Goal: Task Accomplishment & Management: Manage account settings

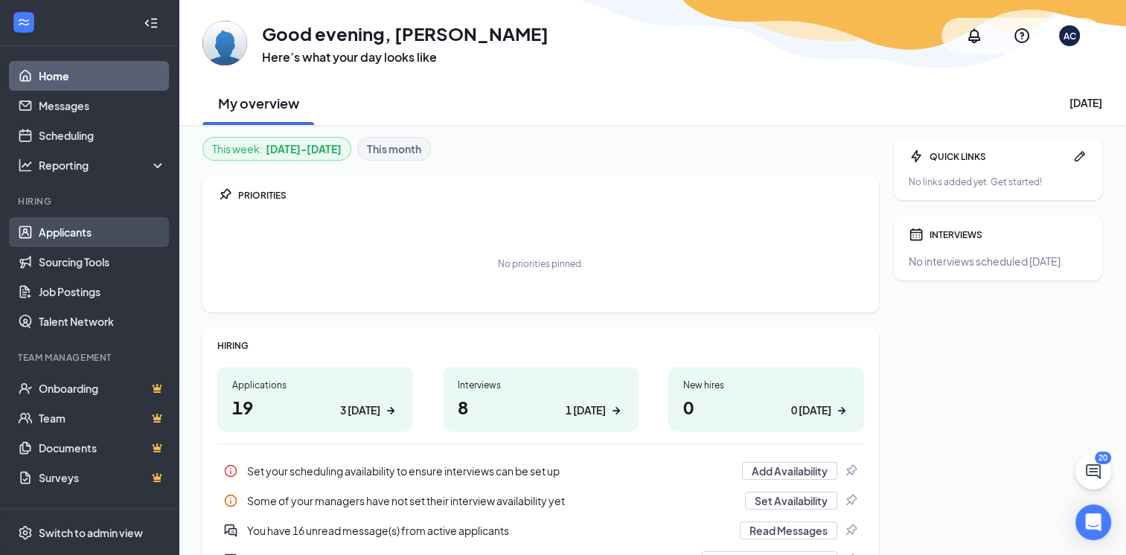
click at [83, 229] on link "Applicants" at bounding box center [102, 232] width 127 height 30
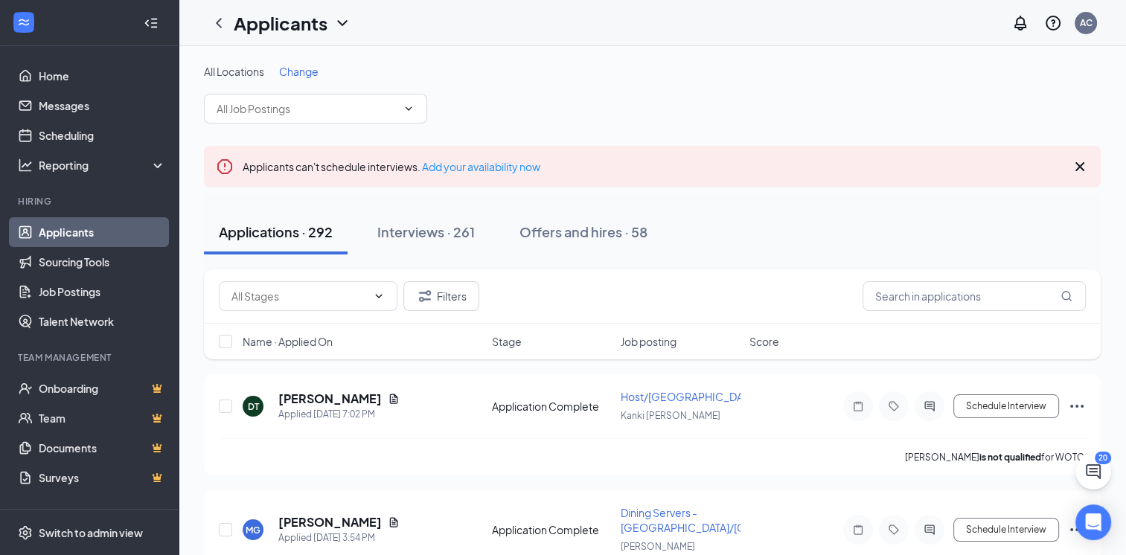
click at [305, 68] on span "Change" at bounding box center [298, 71] width 39 height 13
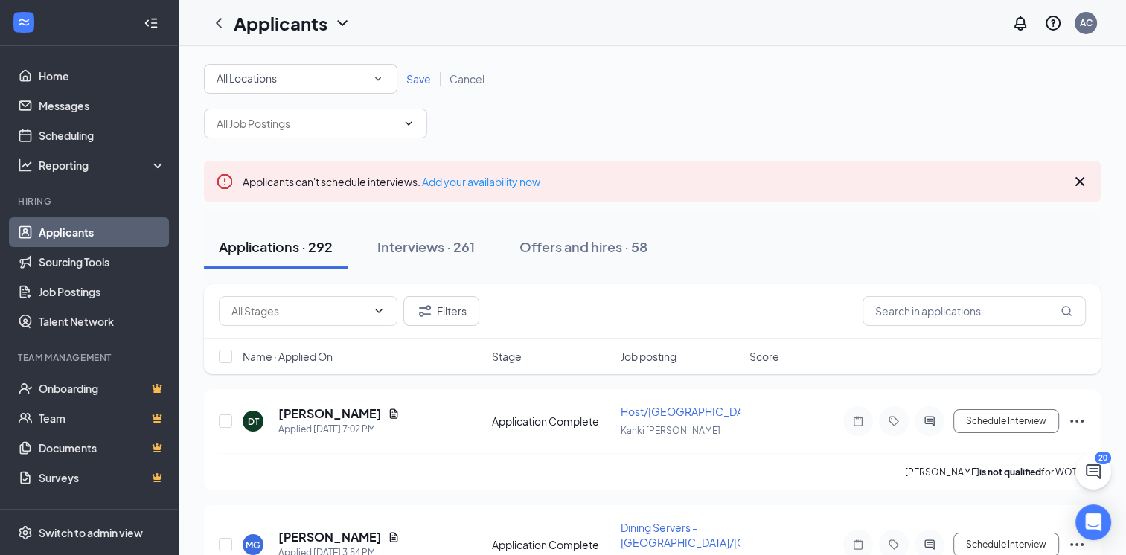
click at [380, 80] on icon "SmallChevronDown" at bounding box center [377, 78] width 13 height 13
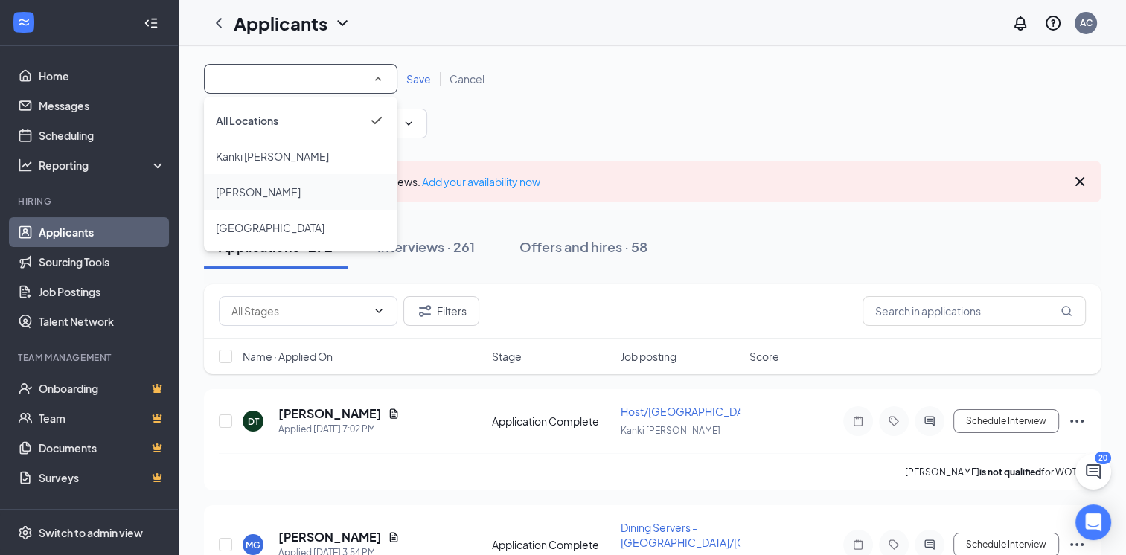
click at [307, 186] on div "[PERSON_NAME]" at bounding box center [301, 192] width 170 height 18
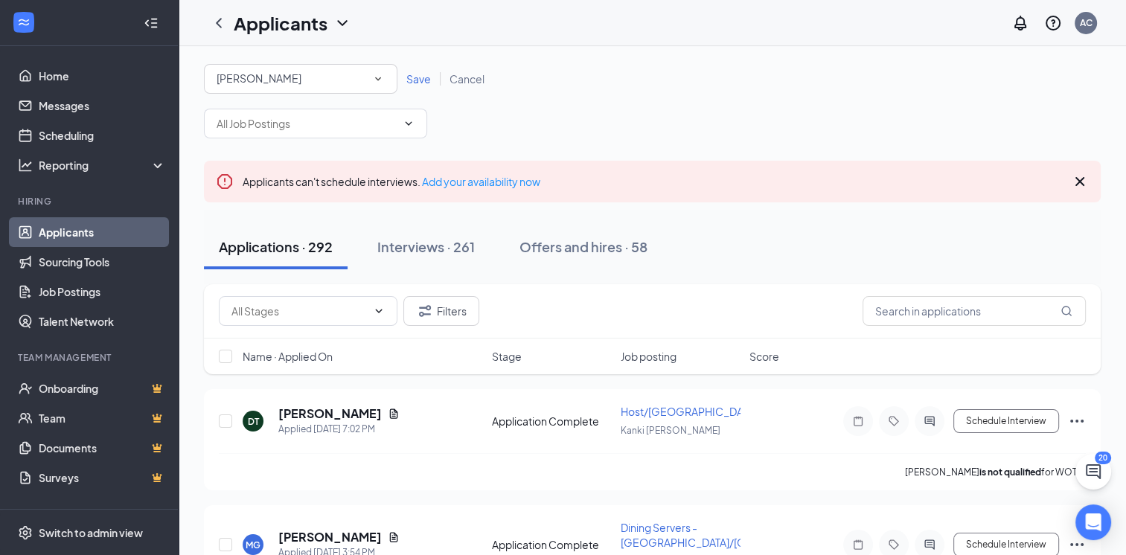
click at [422, 78] on span "Save" at bounding box center [418, 78] width 25 height 13
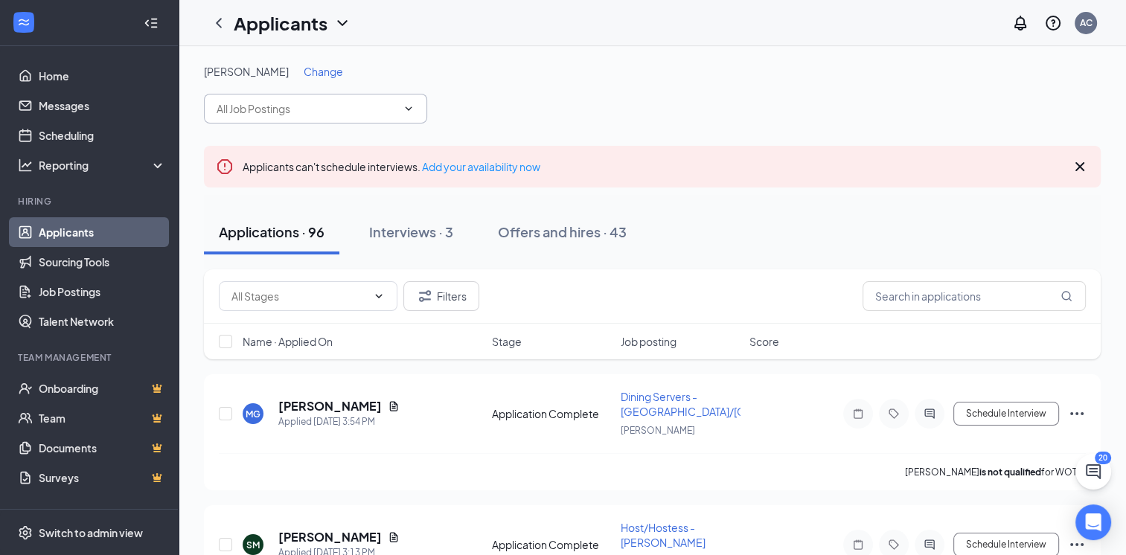
click at [411, 104] on icon "ChevronDown" at bounding box center [408, 109] width 12 height 12
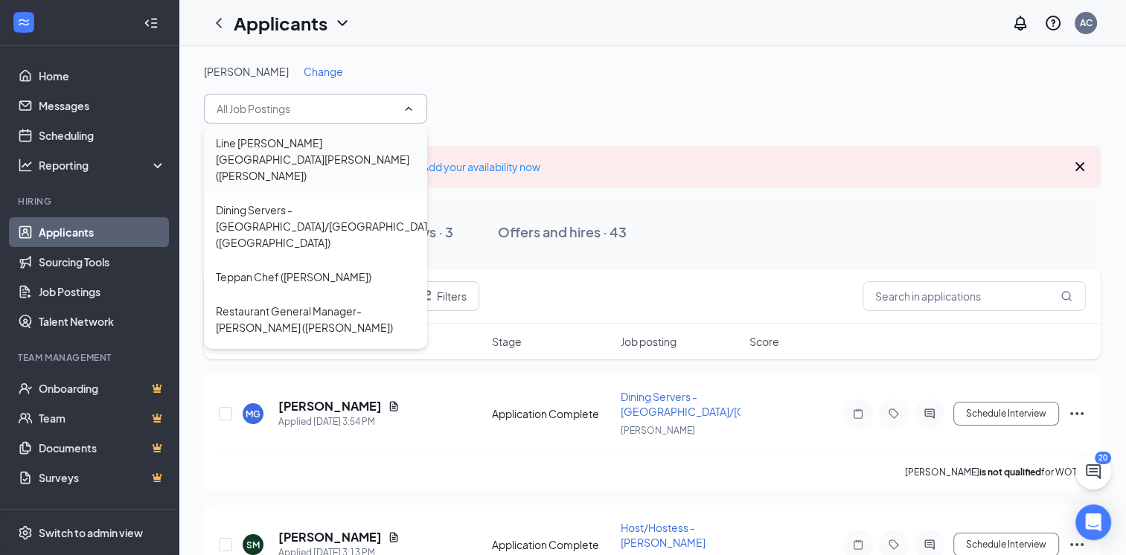
click at [289, 152] on div "Line [PERSON_NAME][GEOGRAPHIC_DATA][PERSON_NAME] ([PERSON_NAME])" at bounding box center [315, 159] width 199 height 49
type input "Line [PERSON_NAME][GEOGRAPHIC_DATA][PERSON_NAME] ([PERSON_NAME])"
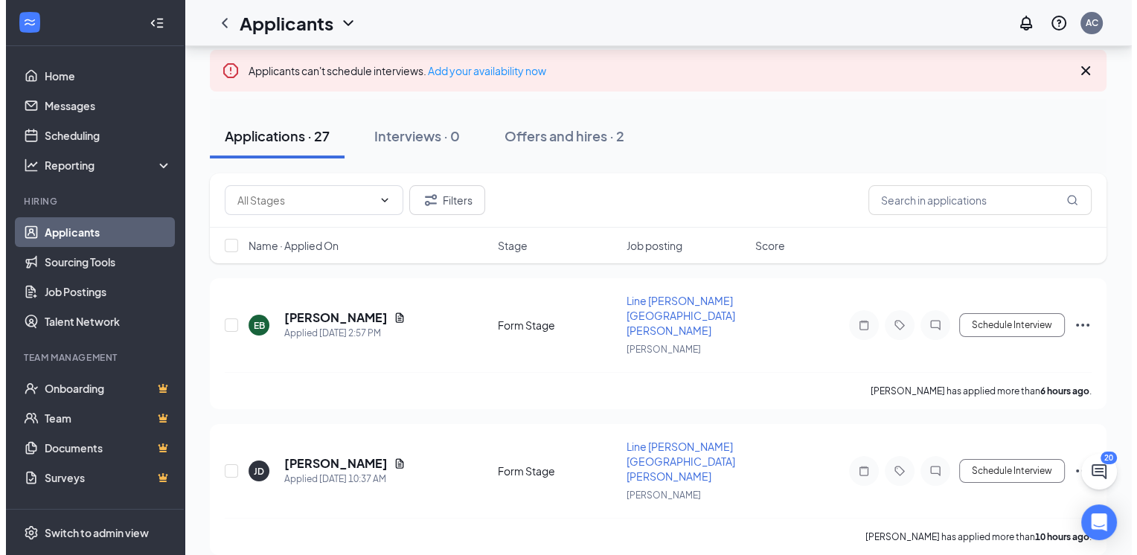
scroll to position [165, 0]
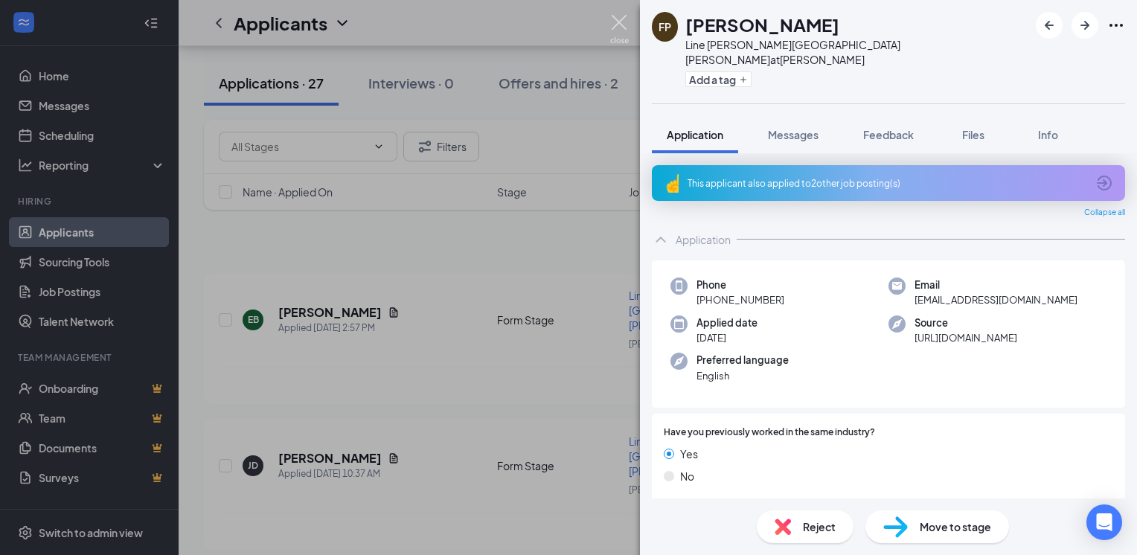
click at [616, 28] on img at bounding box center [619, 29] width 19 height 29
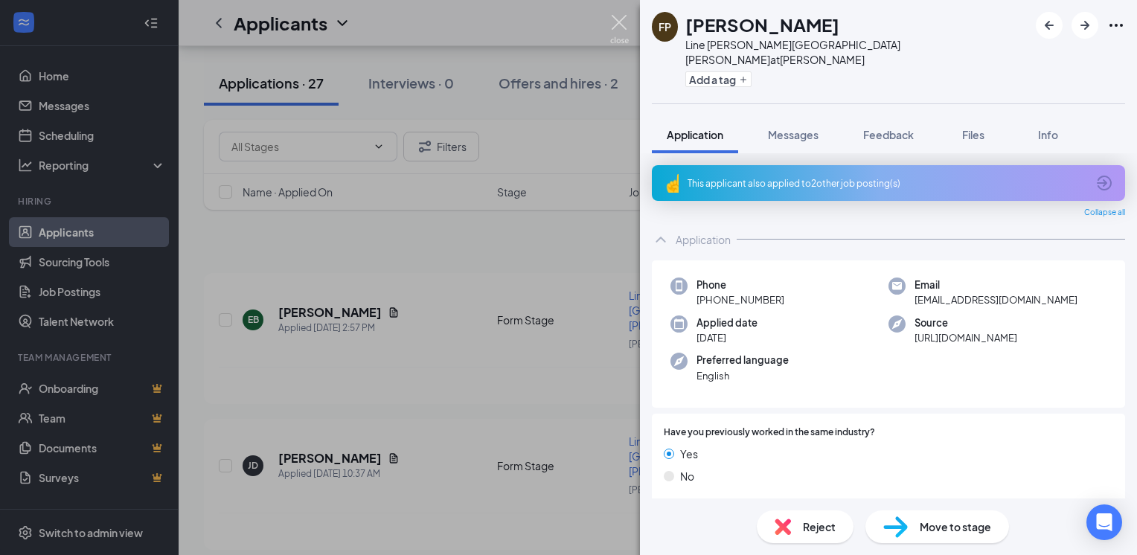
click at [614, 23] on img at bounding box center [619, 29] width 19 height 29
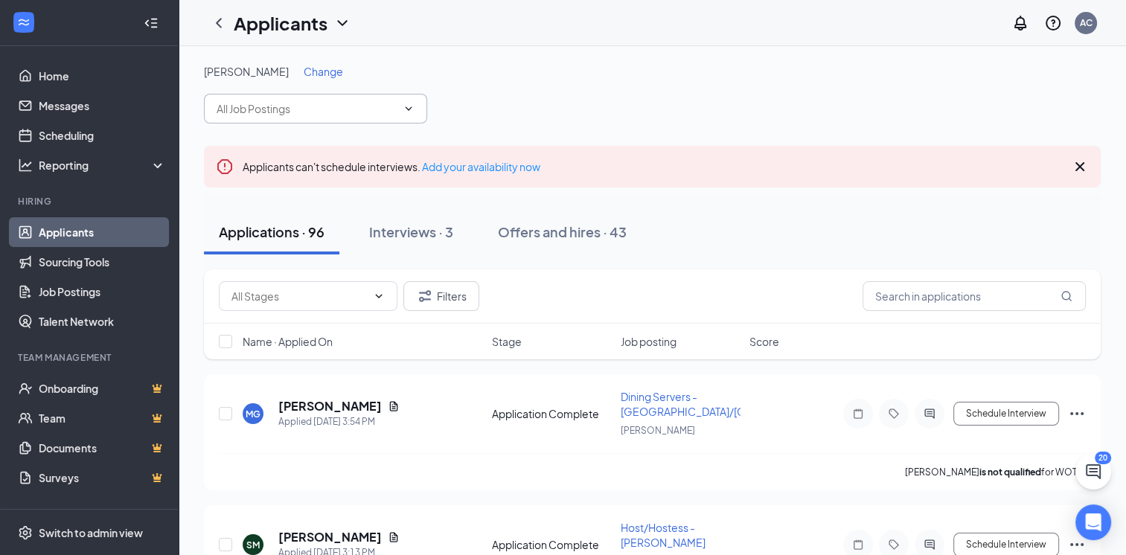
click at [405, 107] on icon "ChevronDown" at bounding box center [408, 109] width 12 height 12
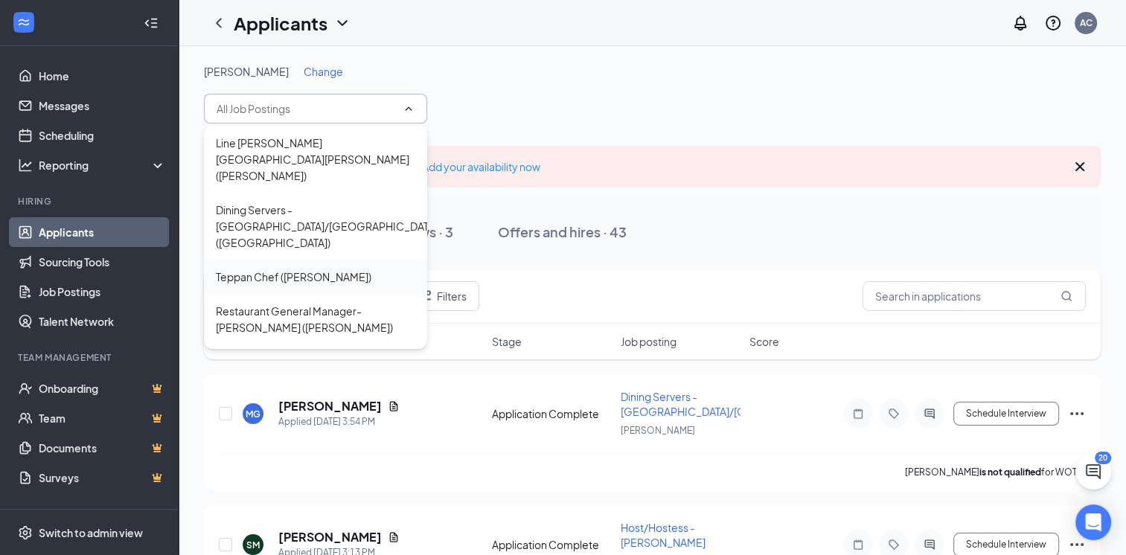
click at [333, 269] on div "Teppan Chef ([PERSON_NAME])" at bounding box center [293, 277] width 155 height 16
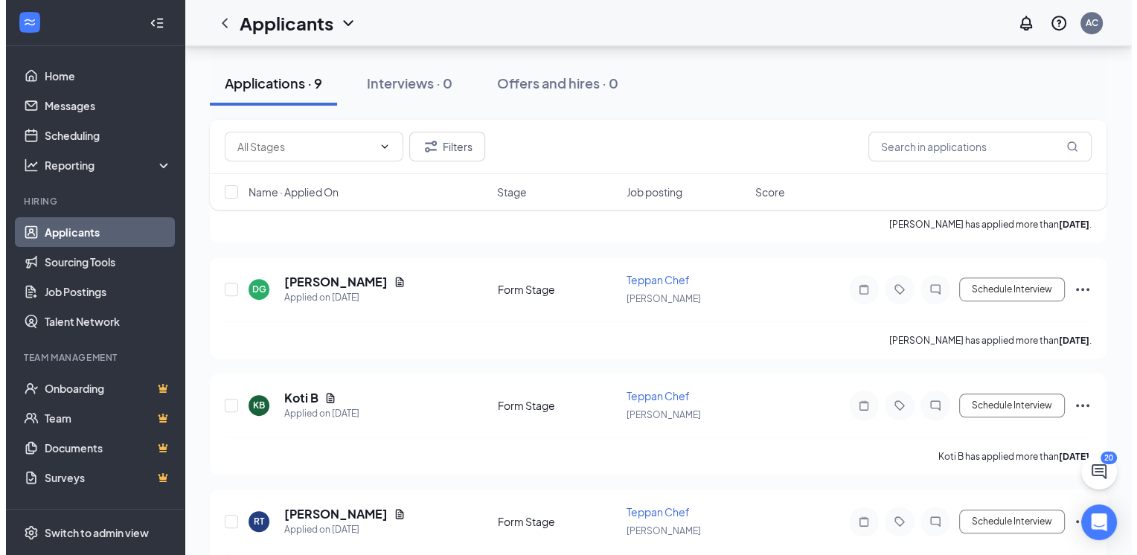
scroll to position [866, 0]
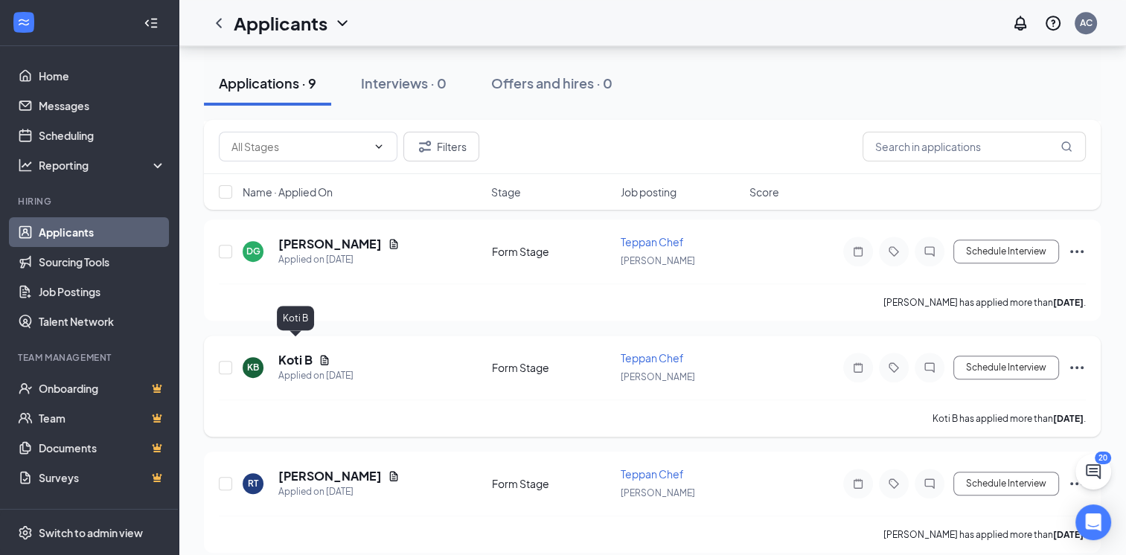
click at [295, 352] on h5 "Koti B" at bounding box center [295, 360] width 34 height 16
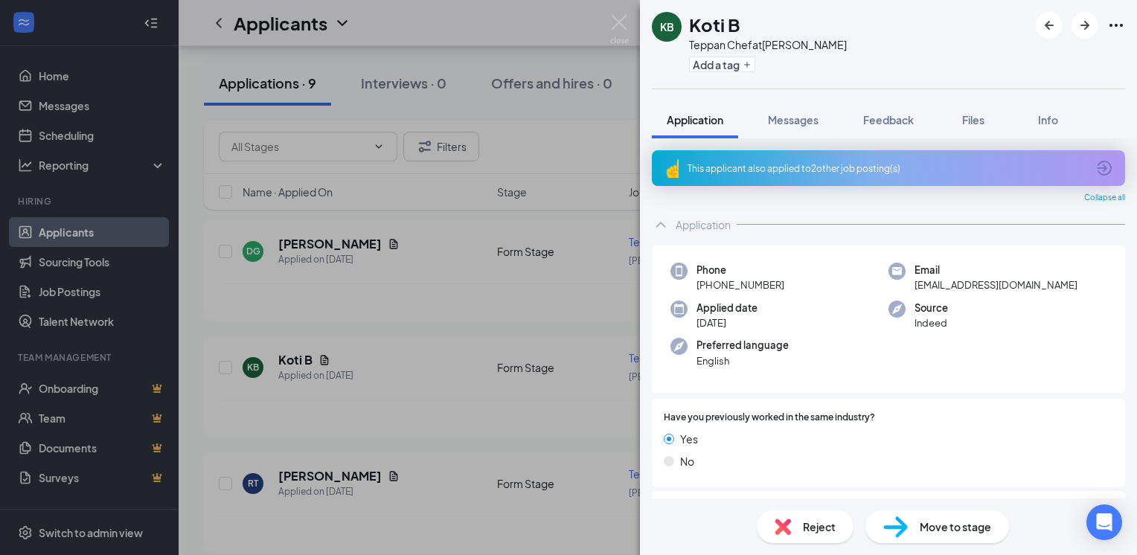
scroll to position [315, 0]
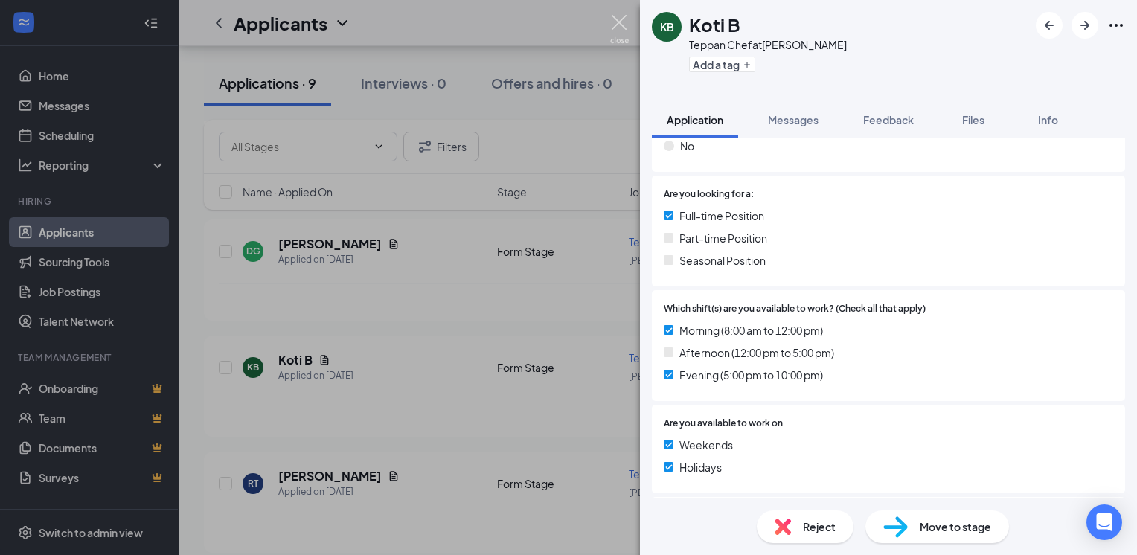
click at [614, 28] on img at bounding box center [619, 29] width 19 height 29
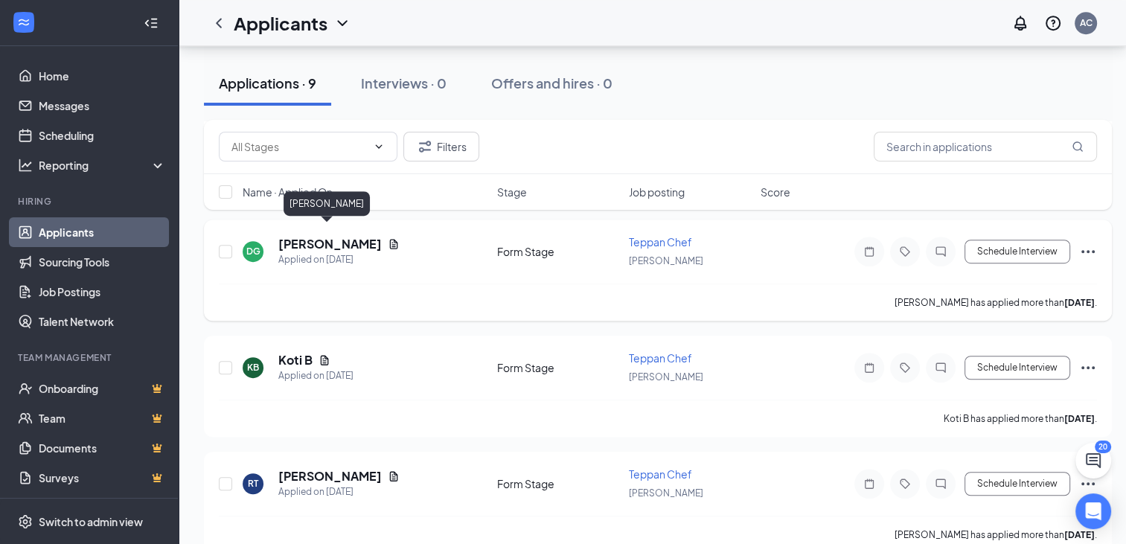
click at [330, 236] on h5 "[PERSON_NAME]" at bounding box center [329, 244] width 103 height 16
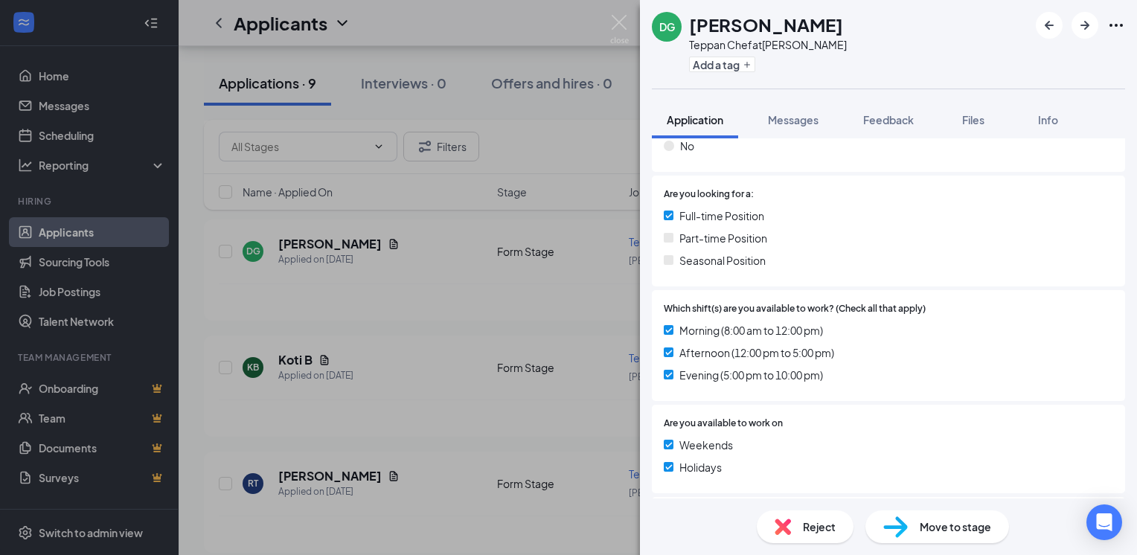
scroll to position [585, 0]
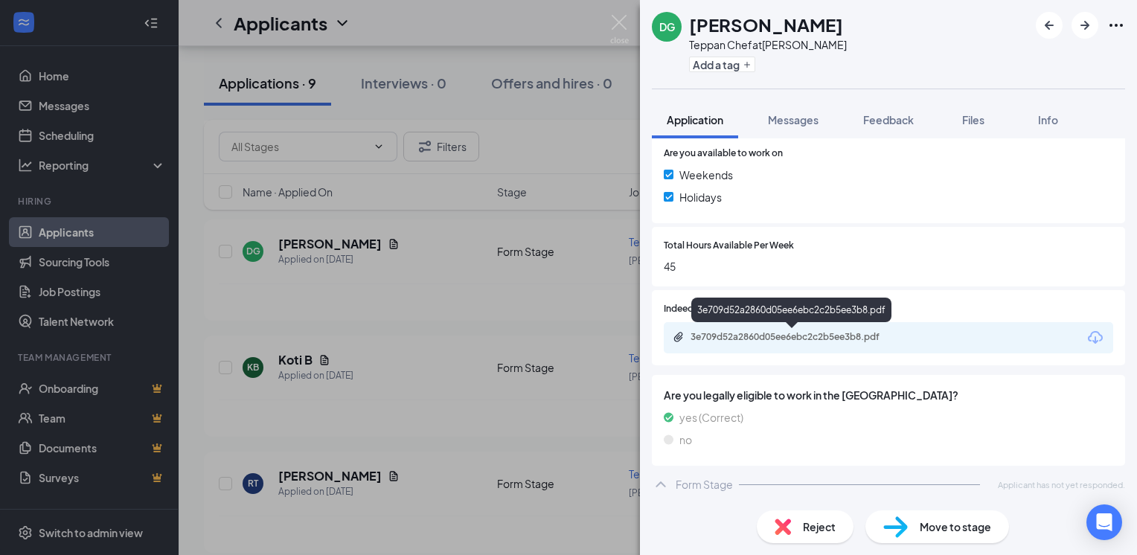
click at [768, 339] on div "3e709d52a2860d05ee6ebc2c2b5ee3b8.pdf" at bounding box center [794, 337] width 208 height 12
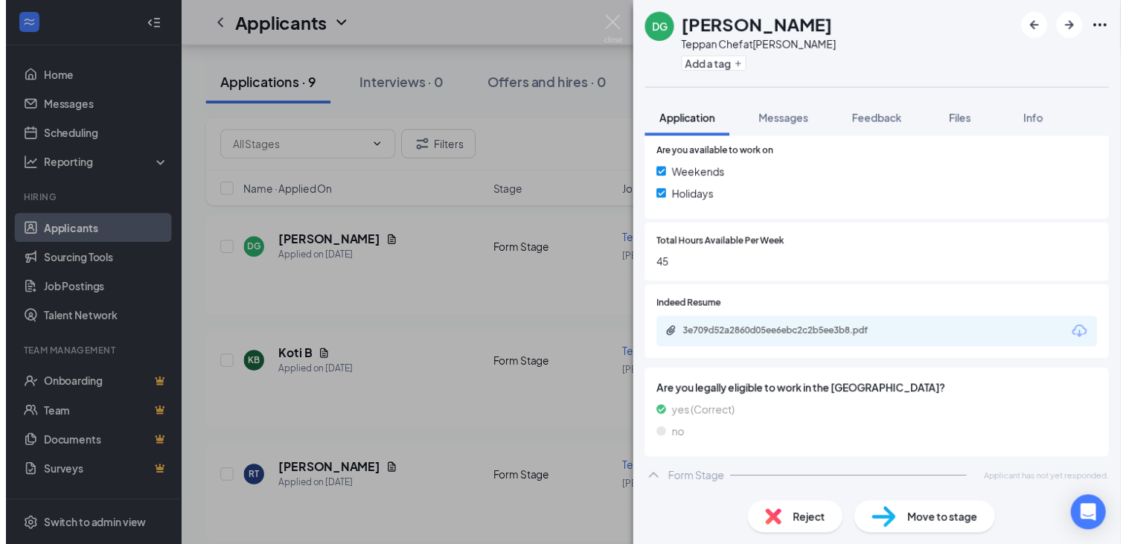
scroll to position [580, 0]
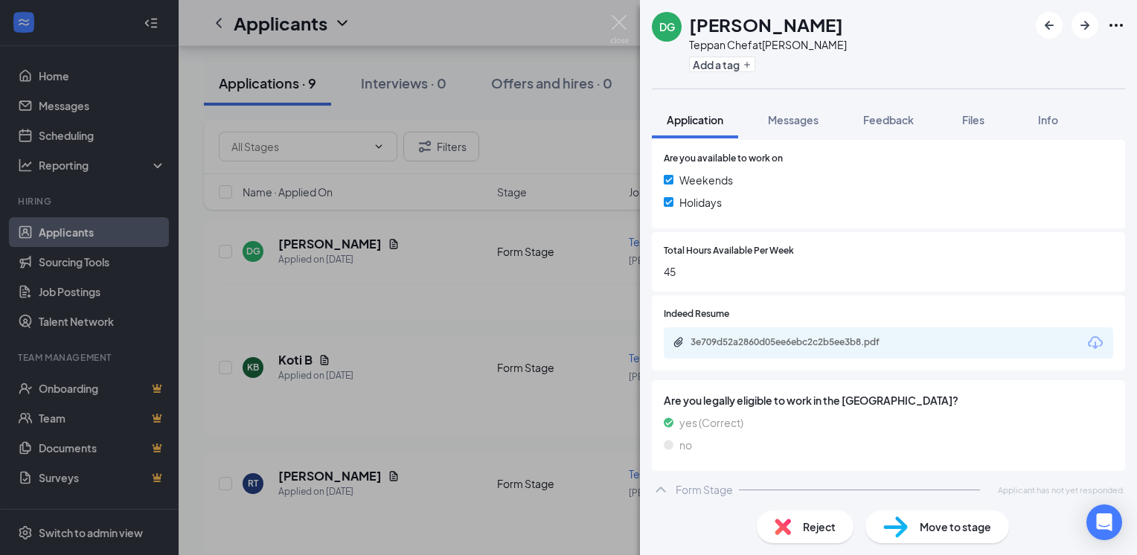
click at [625, 25] on img at bounding box center [619, 29] width 19 height 29
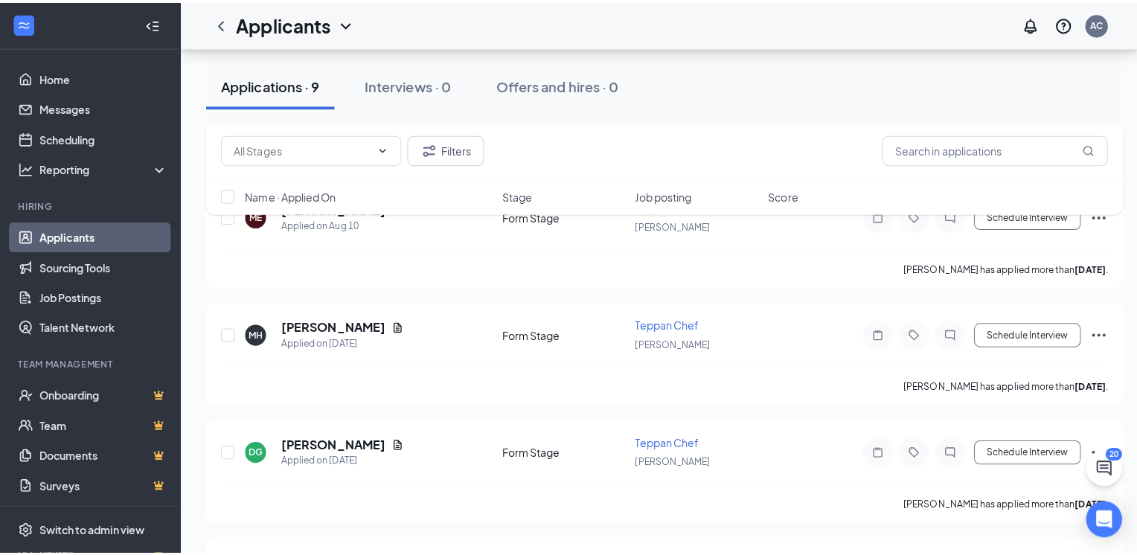
scroll to position [670, 0]
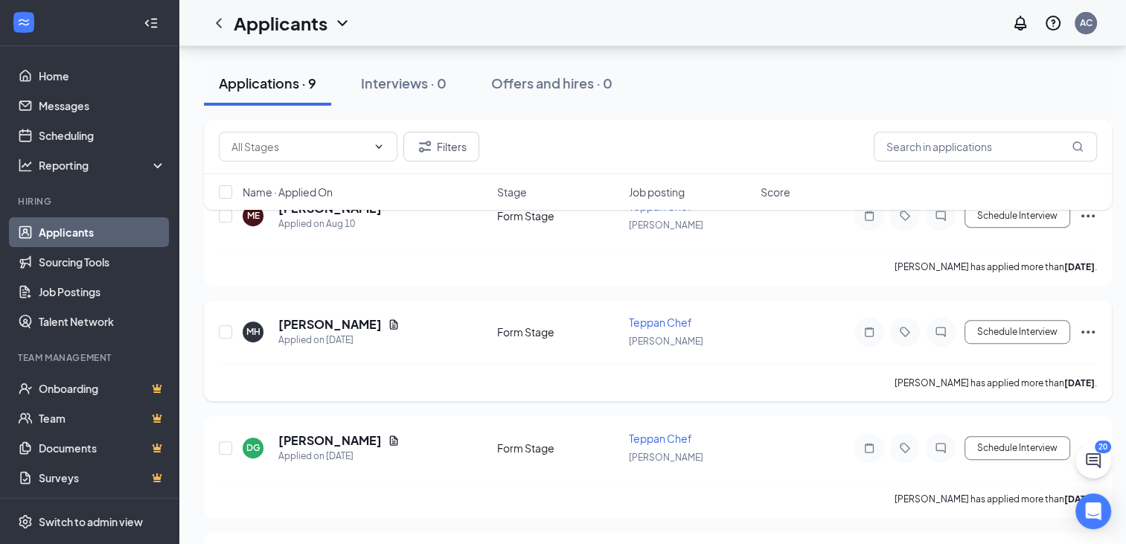
click at [313, 321] on h5 "[PERSON_NAME]" at bounding box center [329, 324] width 103 height 16
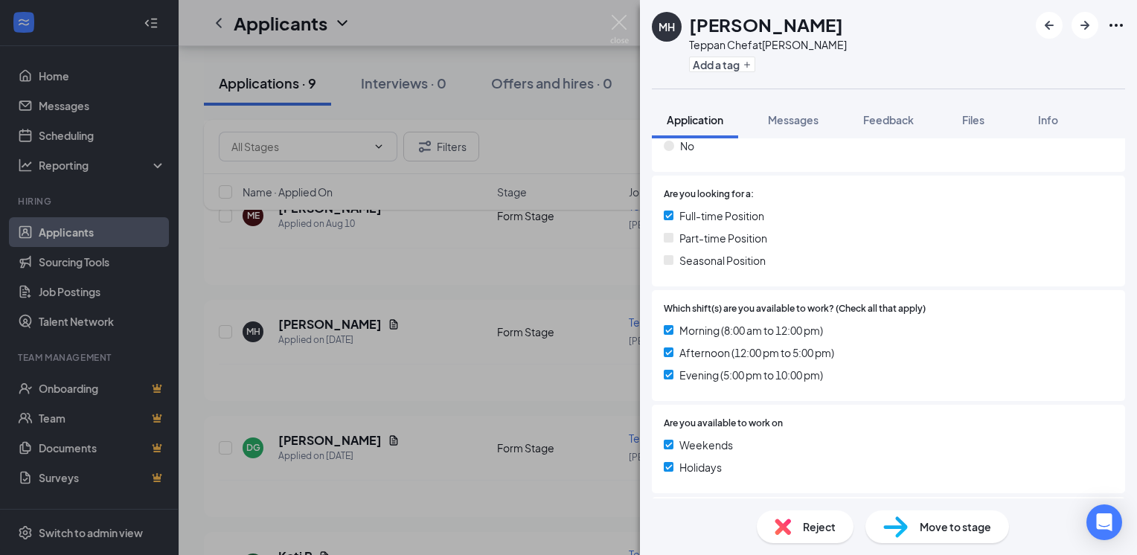
scroll to position [585, 0]
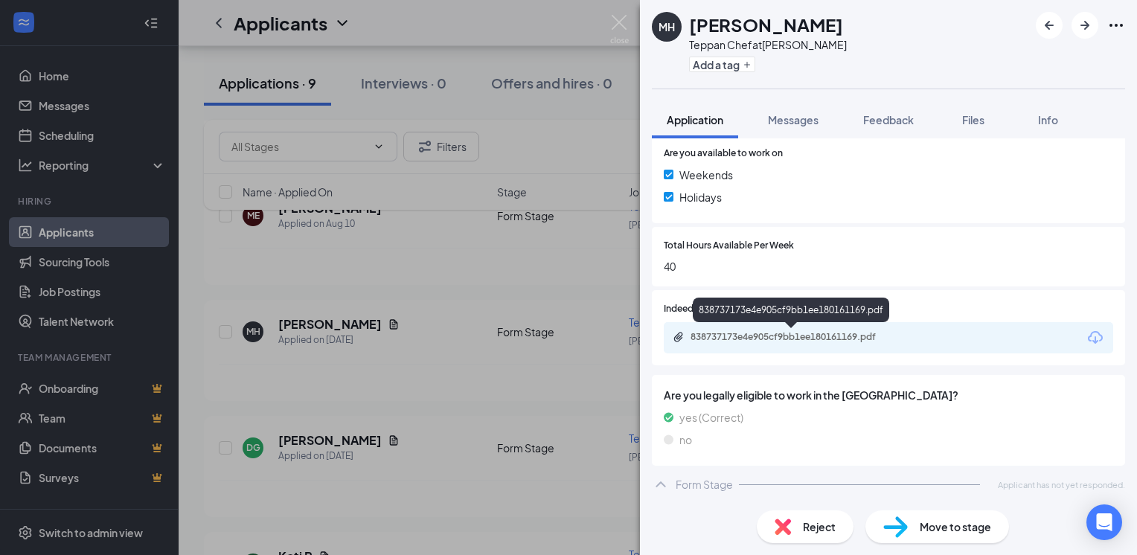
click at [800, 335] on div "838737173e4e905cf9bb1ee180161169.pdf" at bounding box center [794, 337] width 208 height 12
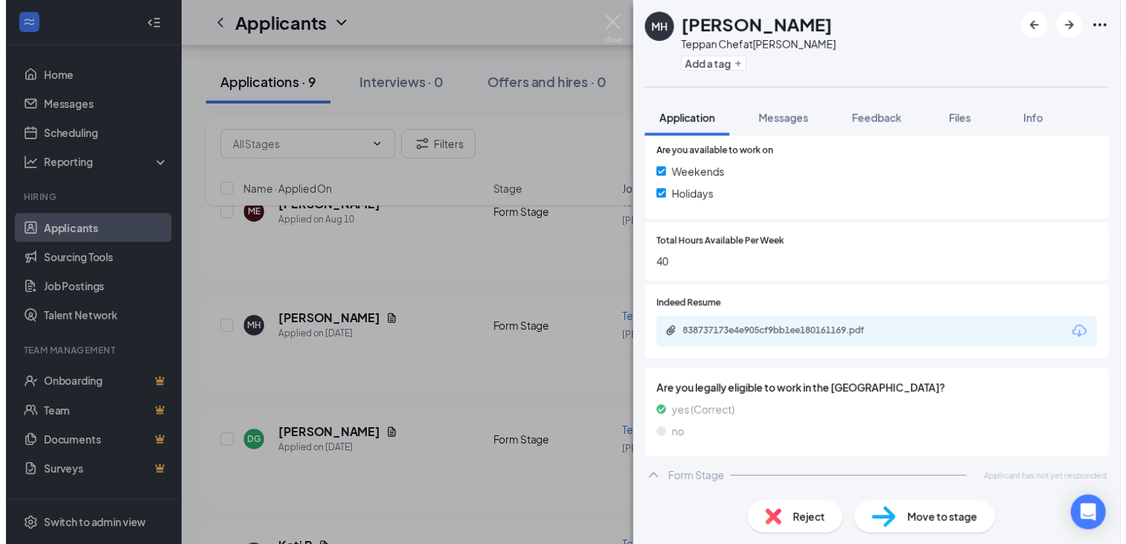
scroll to position [580, 0]
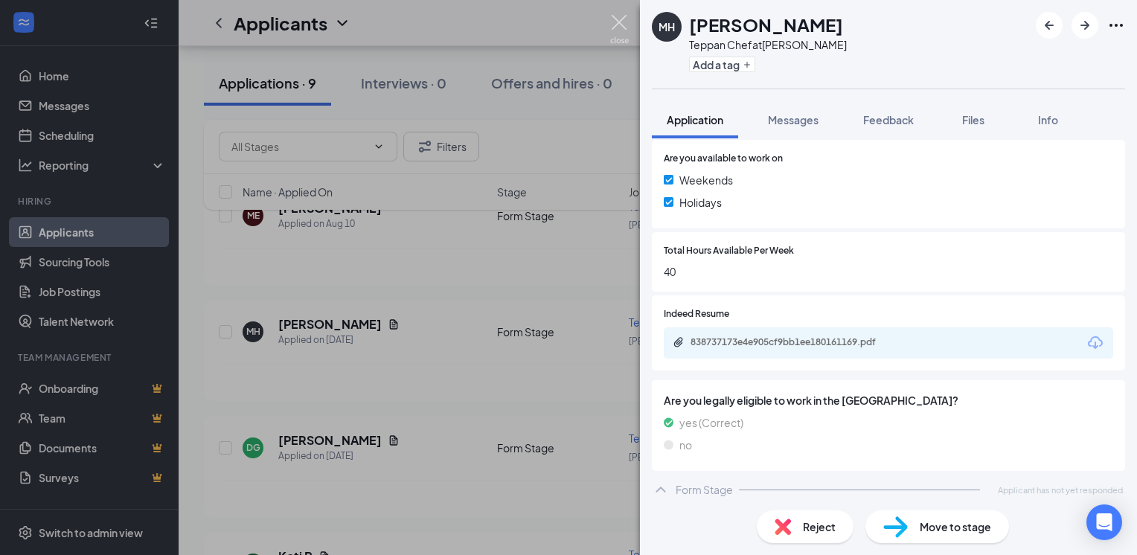
click at [625, 25] on img at bounding box center [619, 29] width 19 height 29
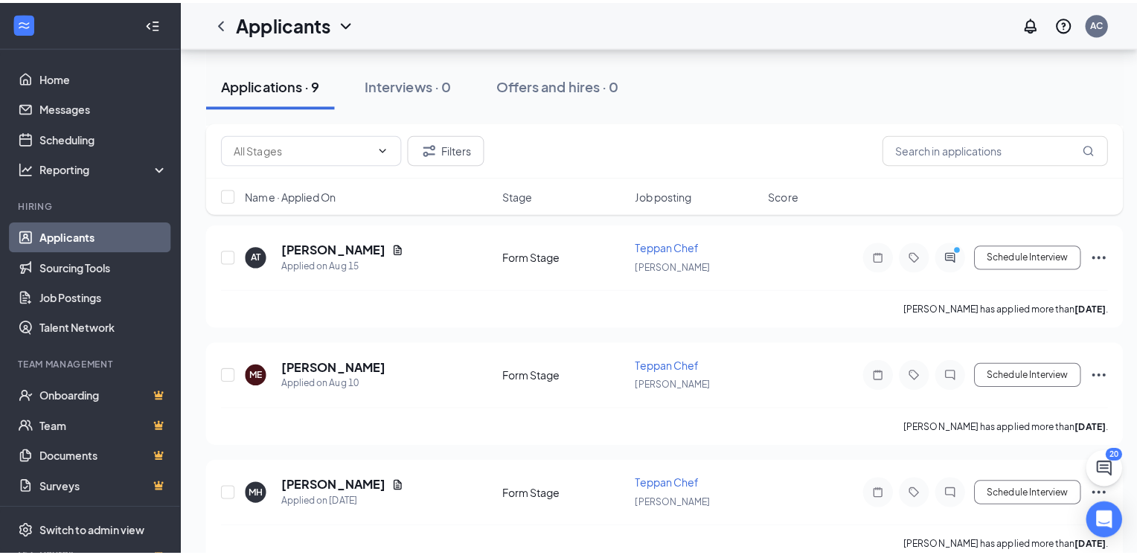
scroll to position [489, 0]
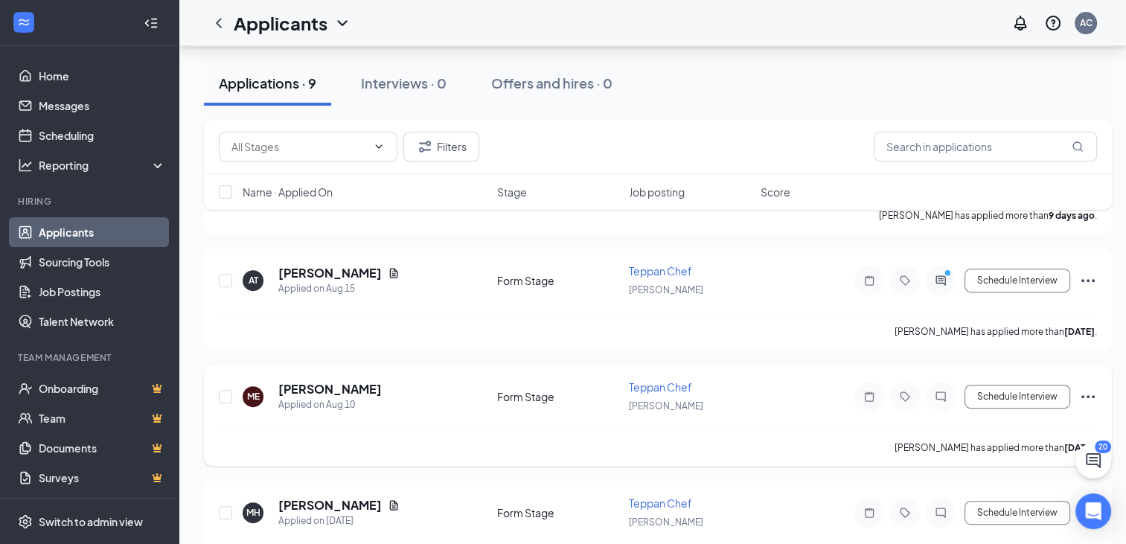
click at [333, 386] on h5 "[PERSON_NAME]" at bounding box center [329, 389] width 103 height 16
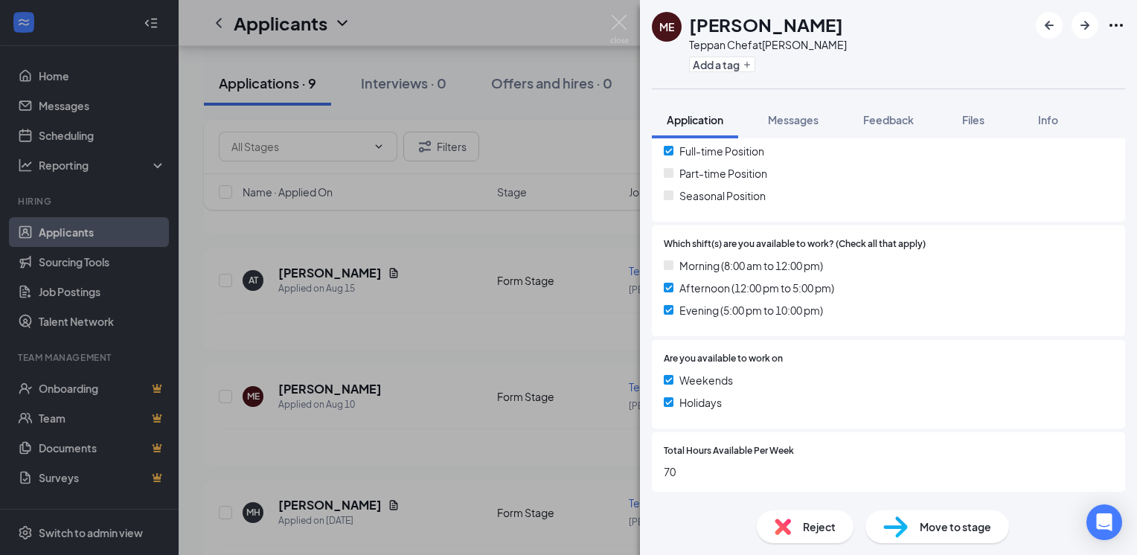
scroll to position [396, 0]
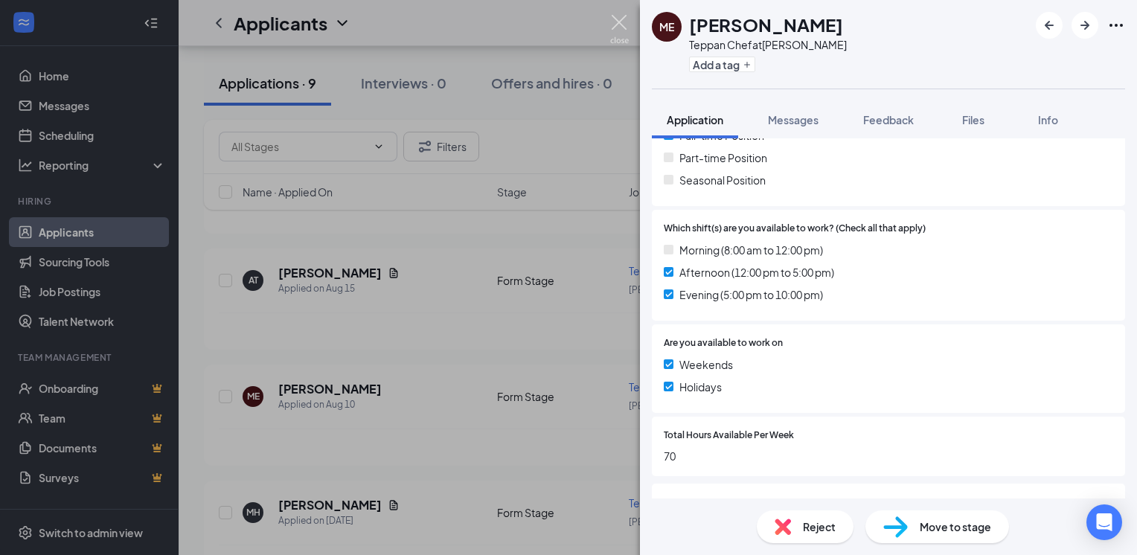
click at [612, 23] on img at bounding box center [619, 29] width 19 height 29
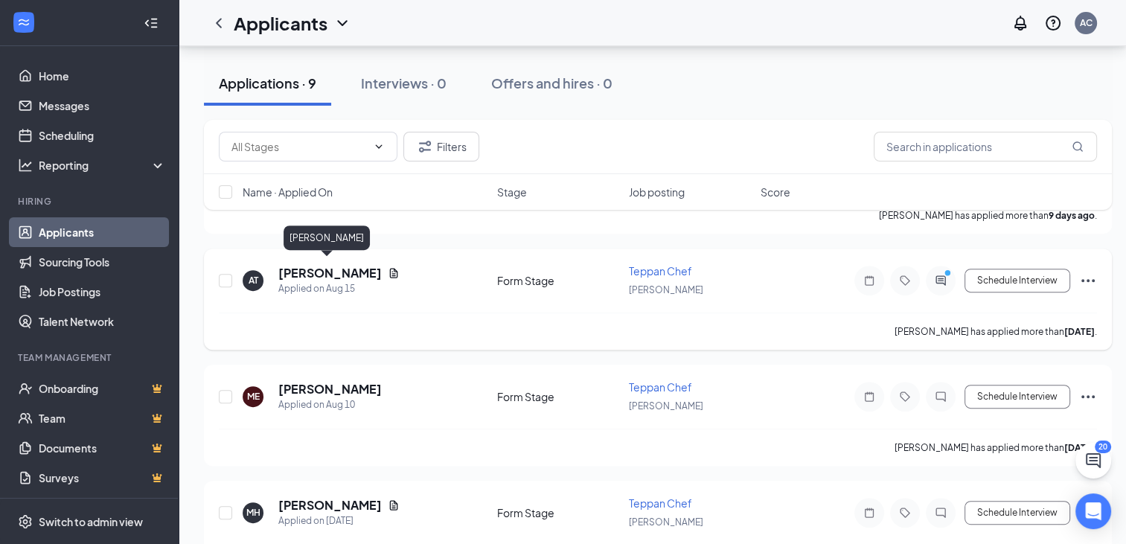
click at [312, 269] on h5 "[PERSON_NAME]" at bounding box center [329, 273] width 103 height 16
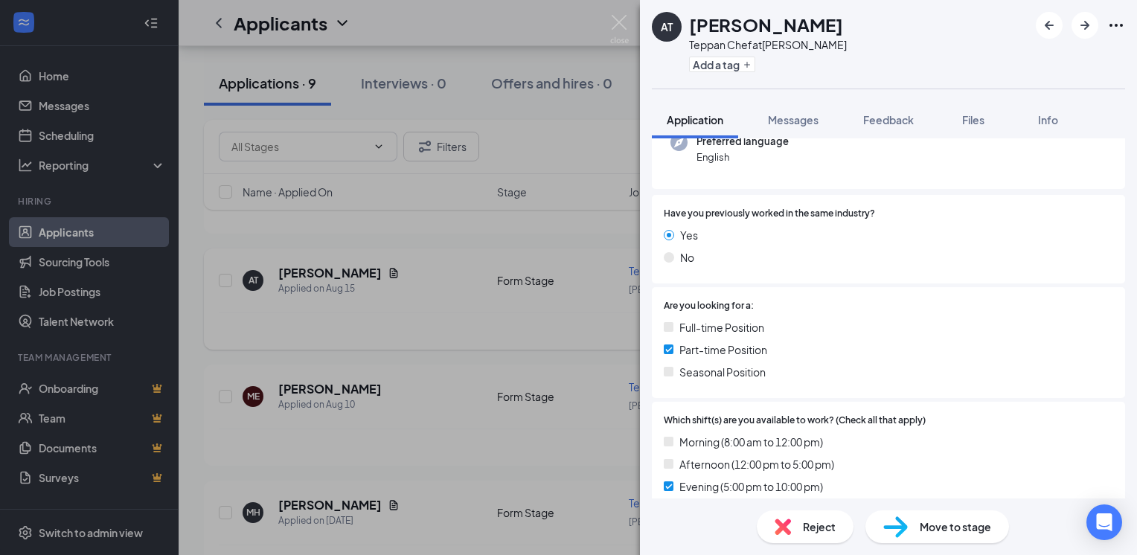
scroll to position [163, 0]
click at [619, 19] on img at bounding box center [619, 29] width 19 height 29
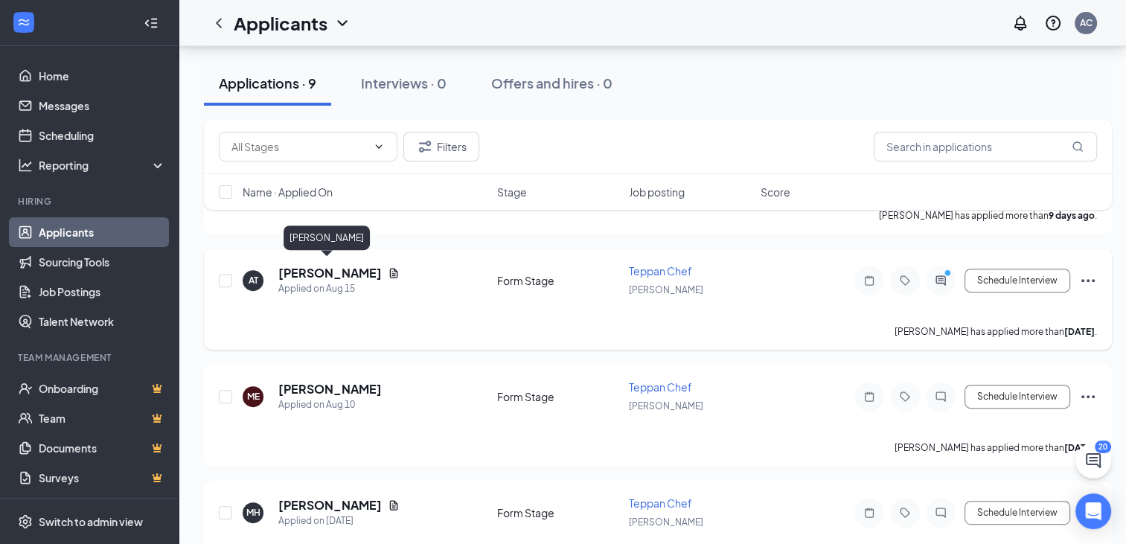
click at [311, 268] on h5 "[PERSON_NAME]" at bounding box center [329, 273] width 103 height 16
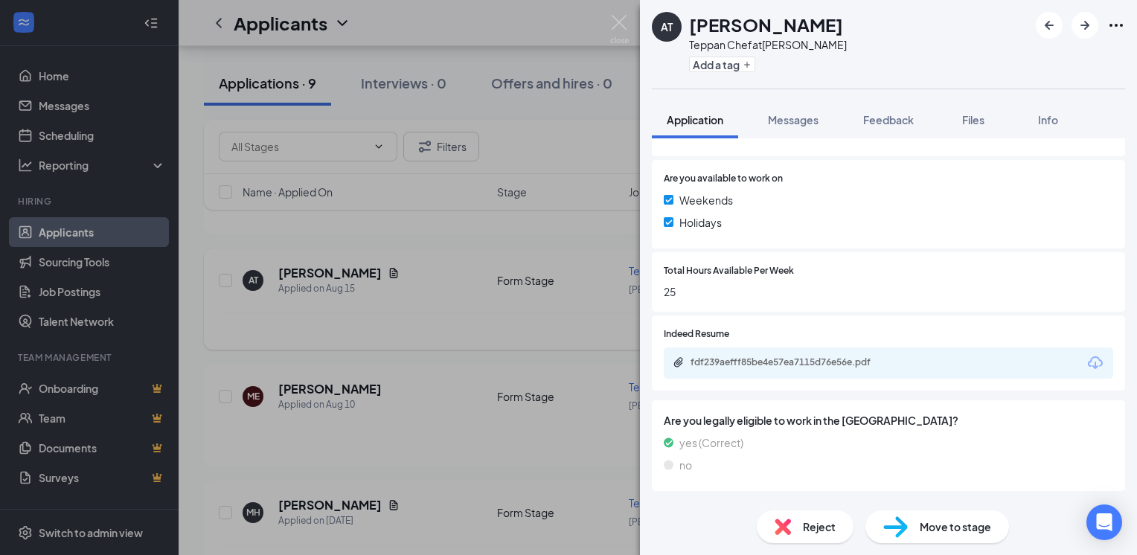
scroll to position [544, 0]
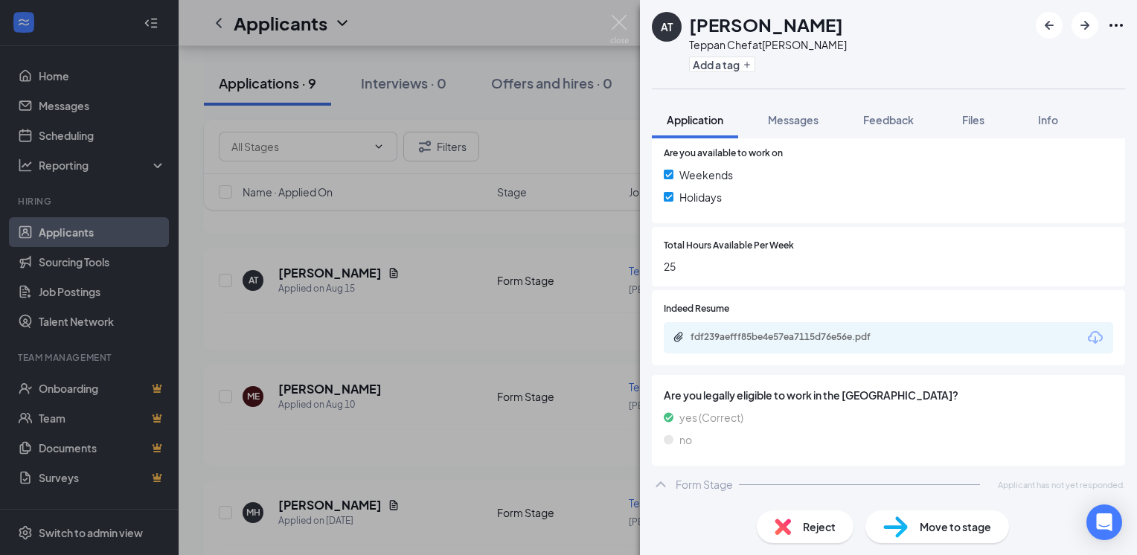
click at [825, 339] on div "fdf239aefff85be4e57ea7115d76e56e.pdf" at bounding box center [794, 337] width 208 height 12
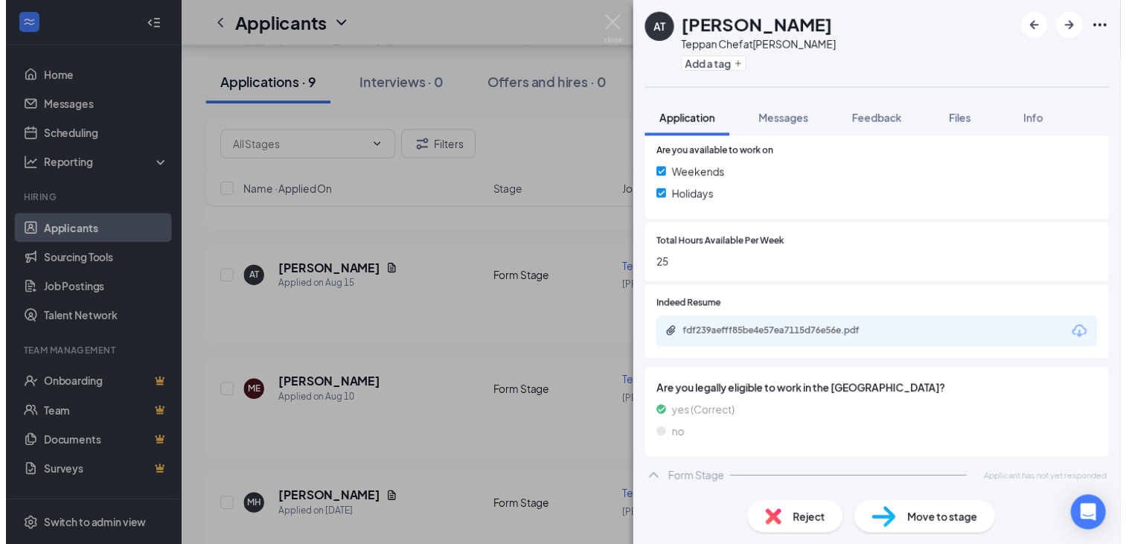
scroll to position [539, 0]
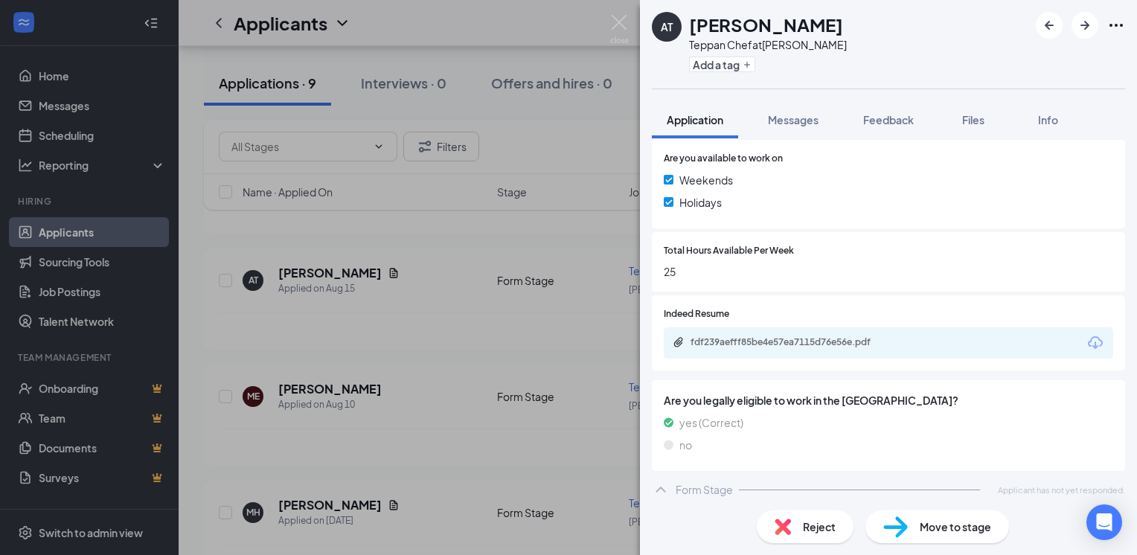
click at [818, 535] on div "Reject" at bounding box center [805, 526] width 97 height 33
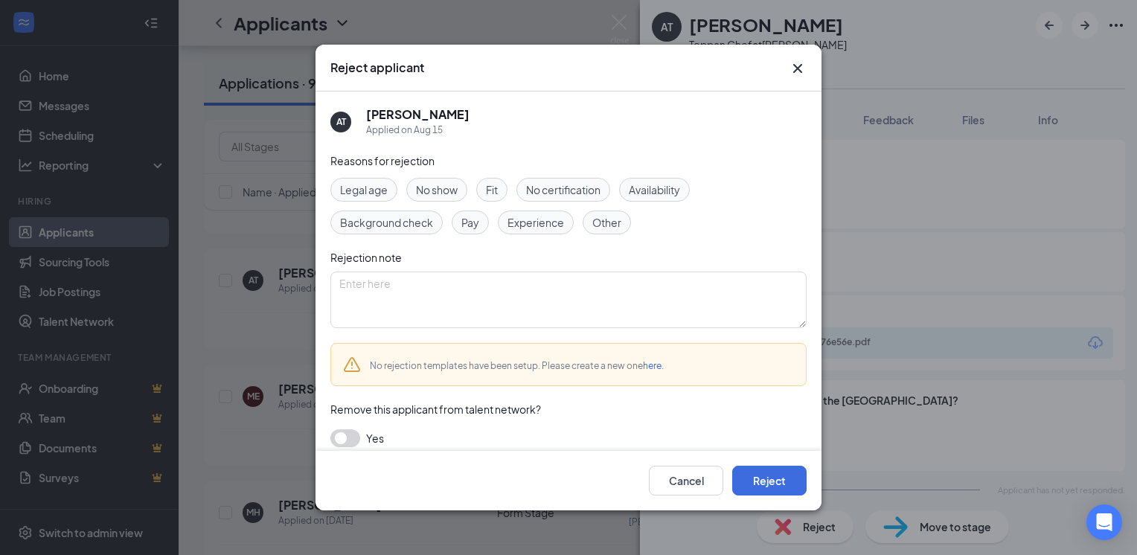
click at [665, 191] on span "Availability" at bounding box center [654, 190] width 51 height 16
click at [686, 481] on button "Cancel" at bounding box center [686, 481] width 74 height 30
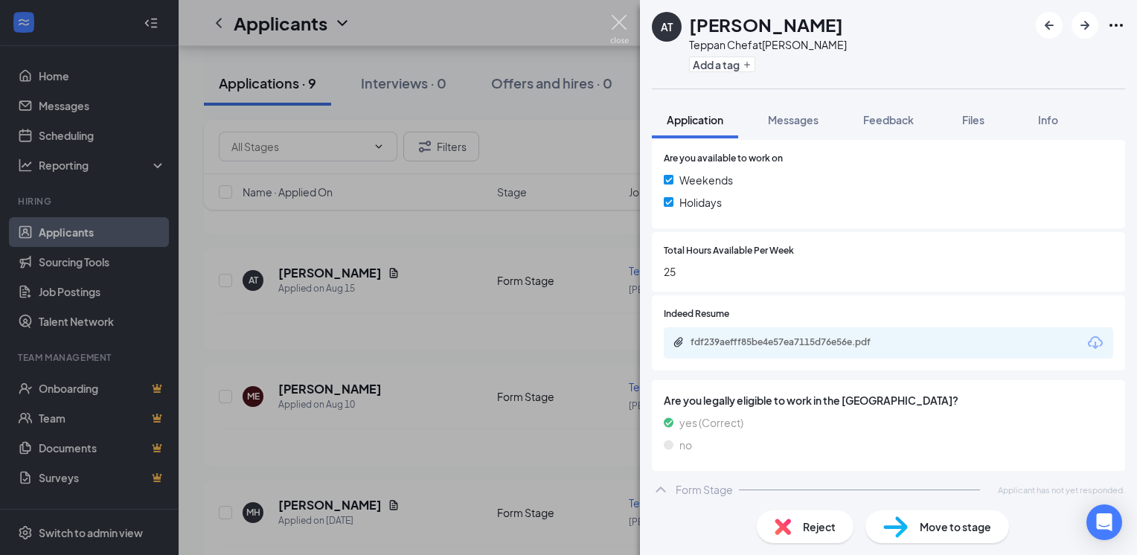
click at [616, 25] on img at bounding box center [619, 29] width 19 height 29
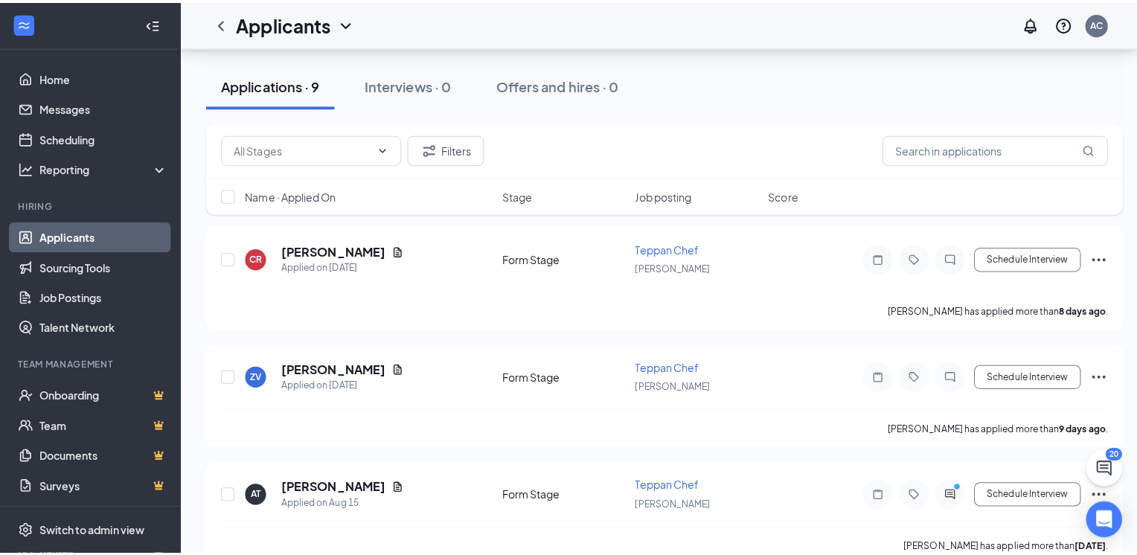
scroll to position [244, 0]
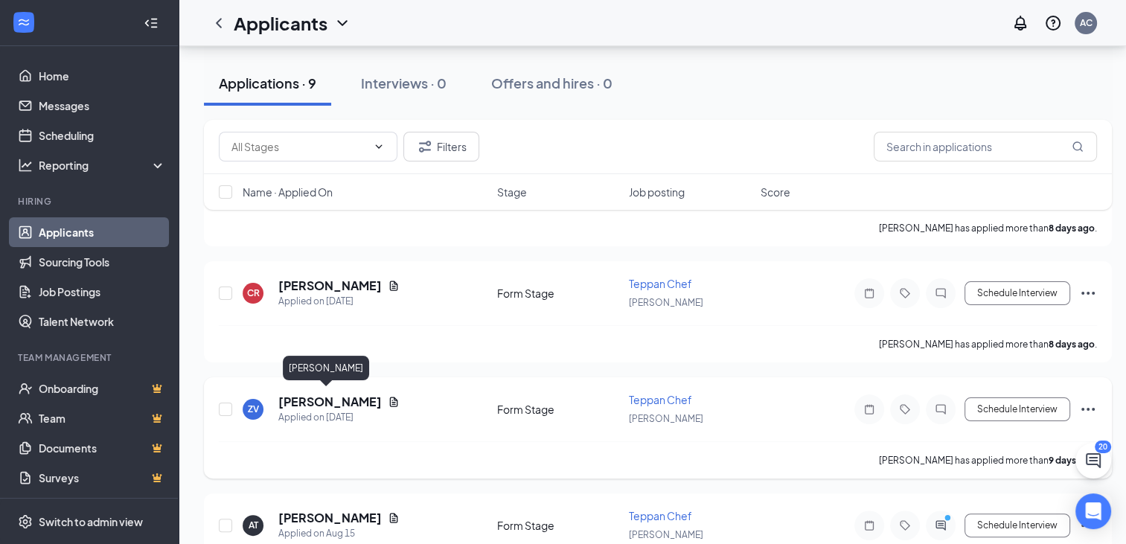
click at [314, 400] on h5 "[PERSON_NAME]" at bounding box center [329, 402] width 103 height 16
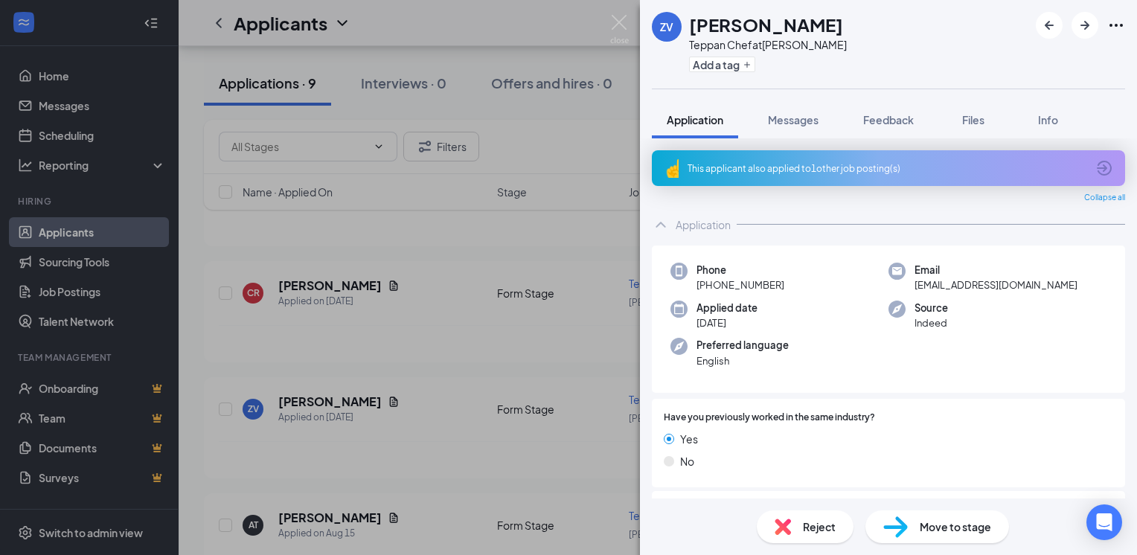
scroll to position [315, 0]
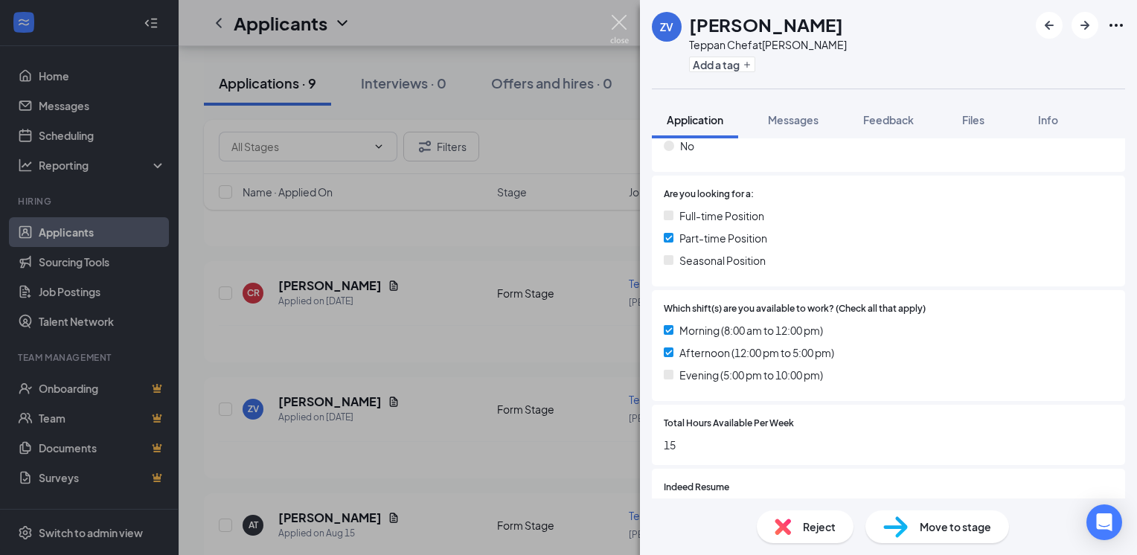
click at [628, 22] on img at bounding box center [619, 29] width 19 height 29
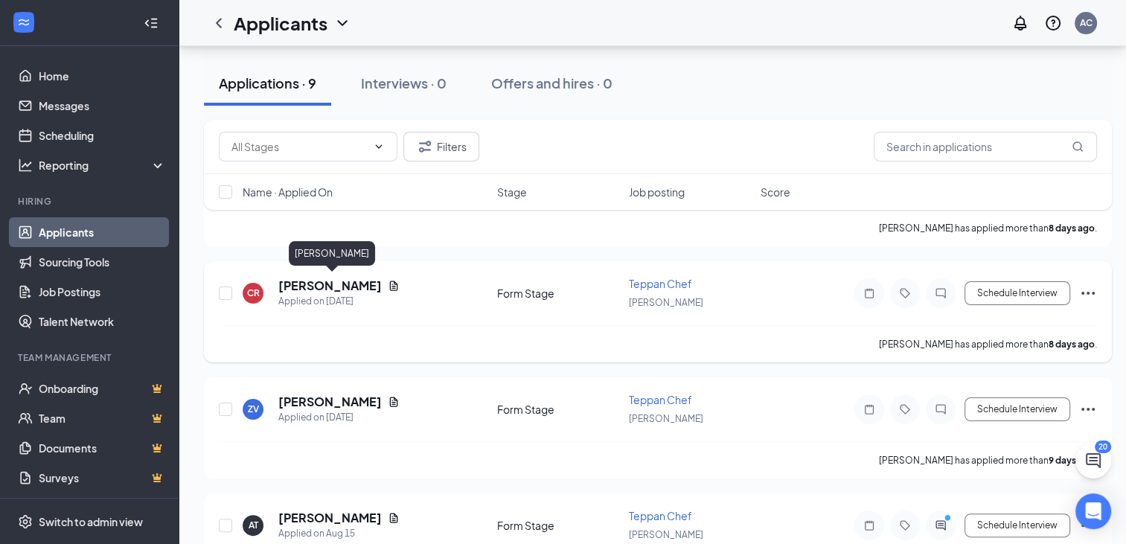
click at [339, 280] on h5 "[PERSON_NAME]" at bounding box center [329, 285] width 103 height 16
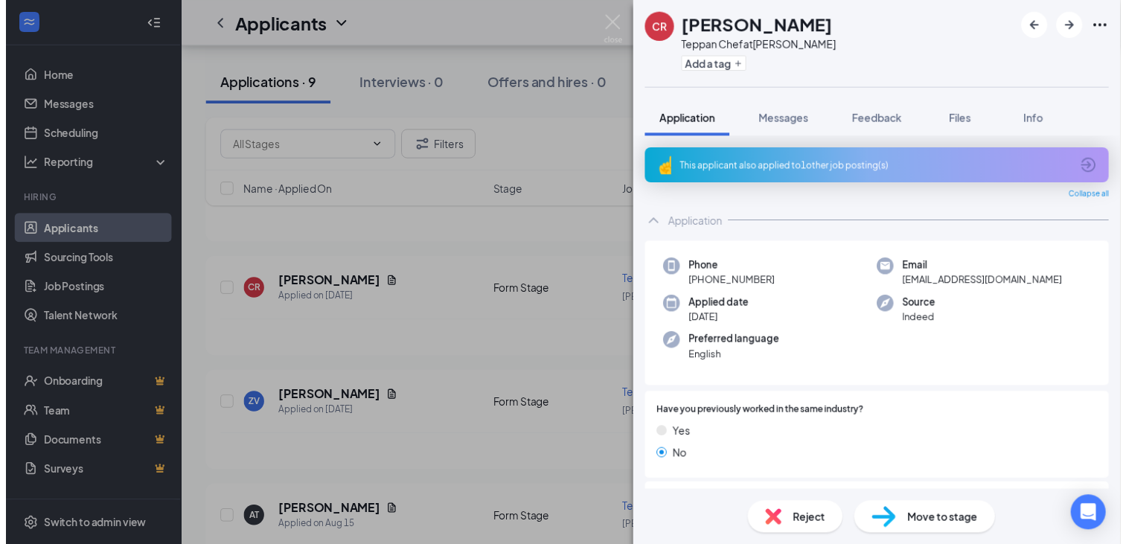
scroll to position [315, 0]
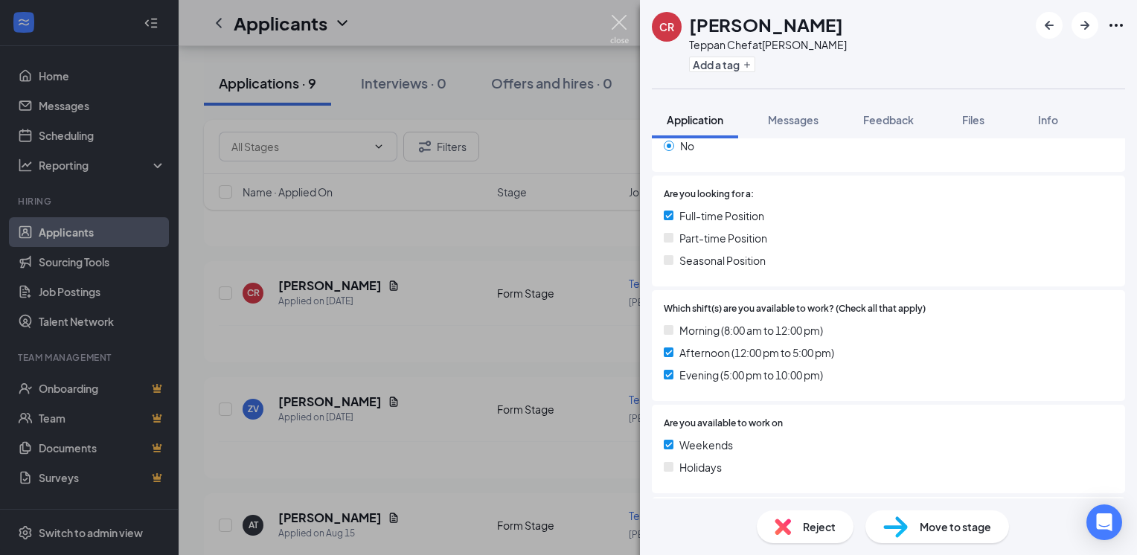
click at [615, 22] on img at bounding box center [619, 29] width 19 height 29
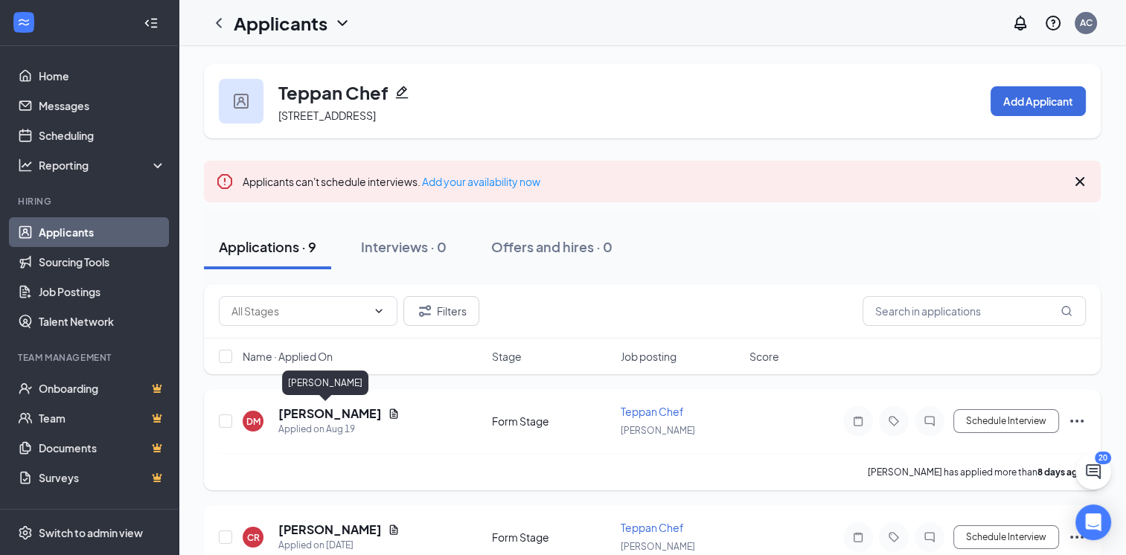
click at [318, 414] on h5 "[PERSON_NAME]" at bounding box center [329, 413] width 103 height 16
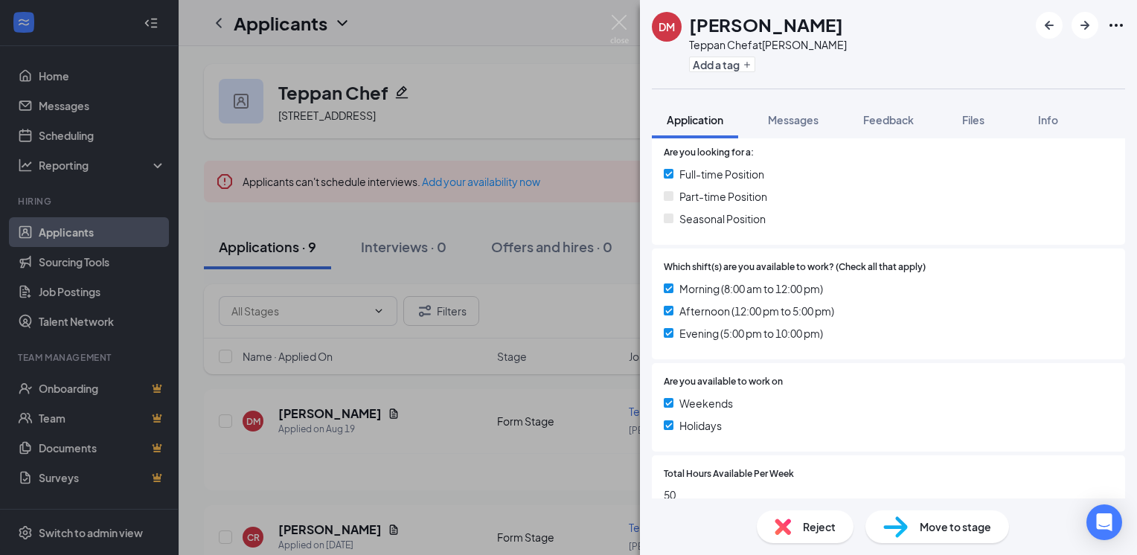
scroll to position [544, 0]
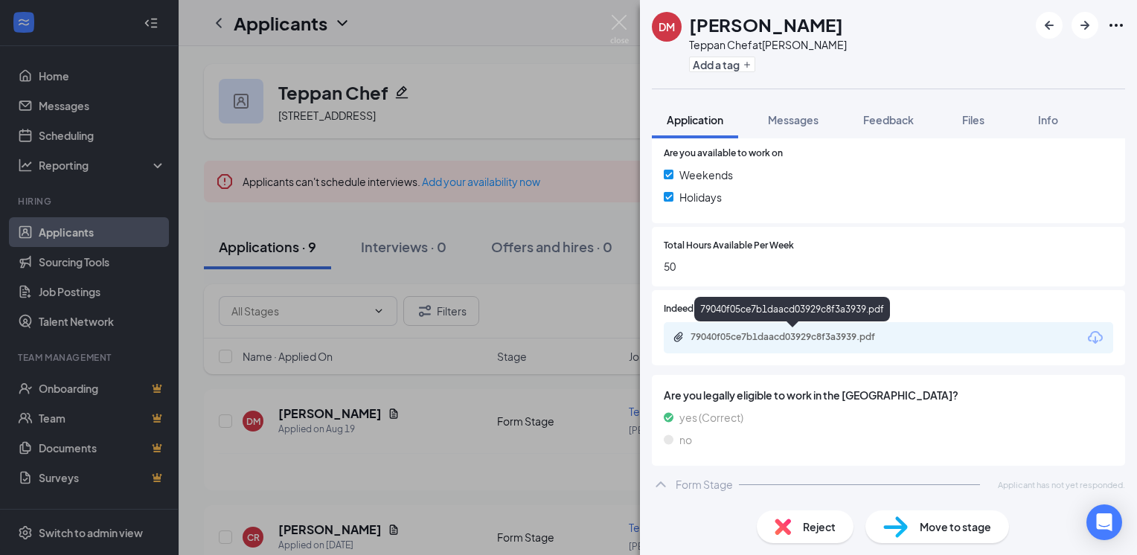
click at [780, 344] on div "79040f05ce7b1daacd03929c8f3a3939.pdf" at bounding box center [793, 338] width 241 height 14
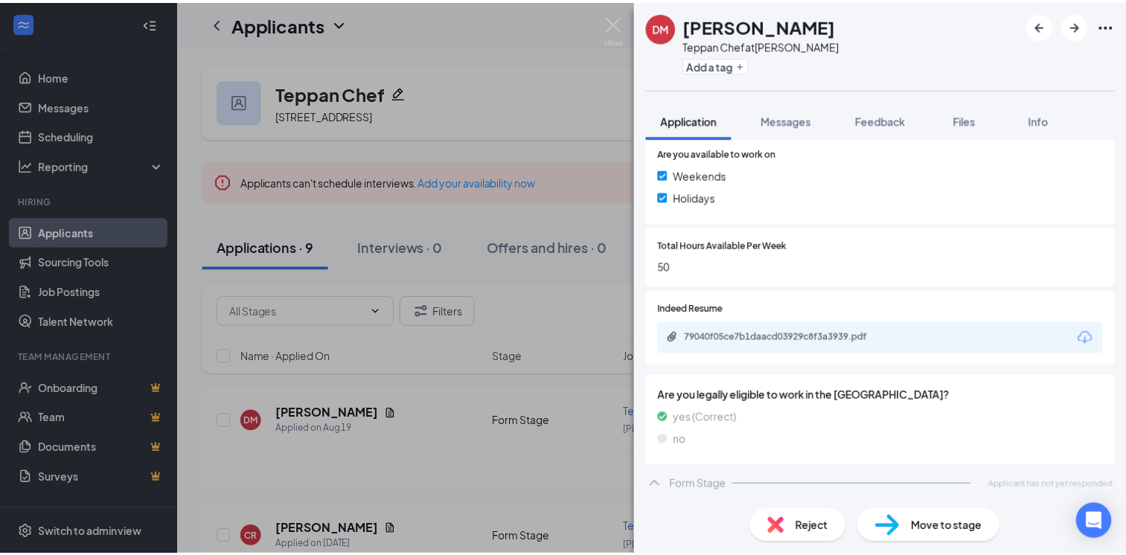
scroll to position [539, 0]
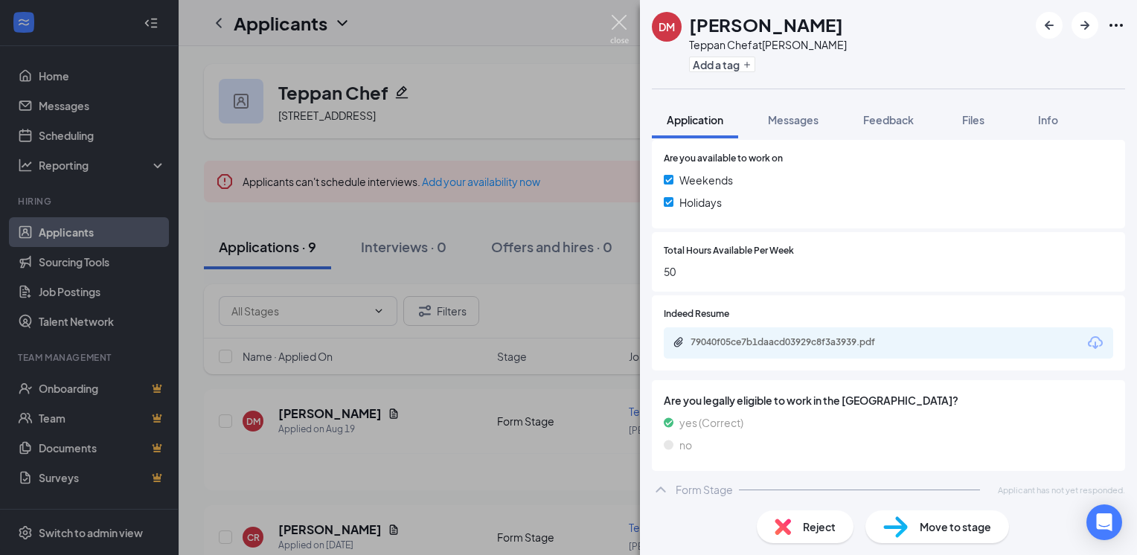
click at [625, 25] on img at bounding box center [619, 29] width 19 height 29
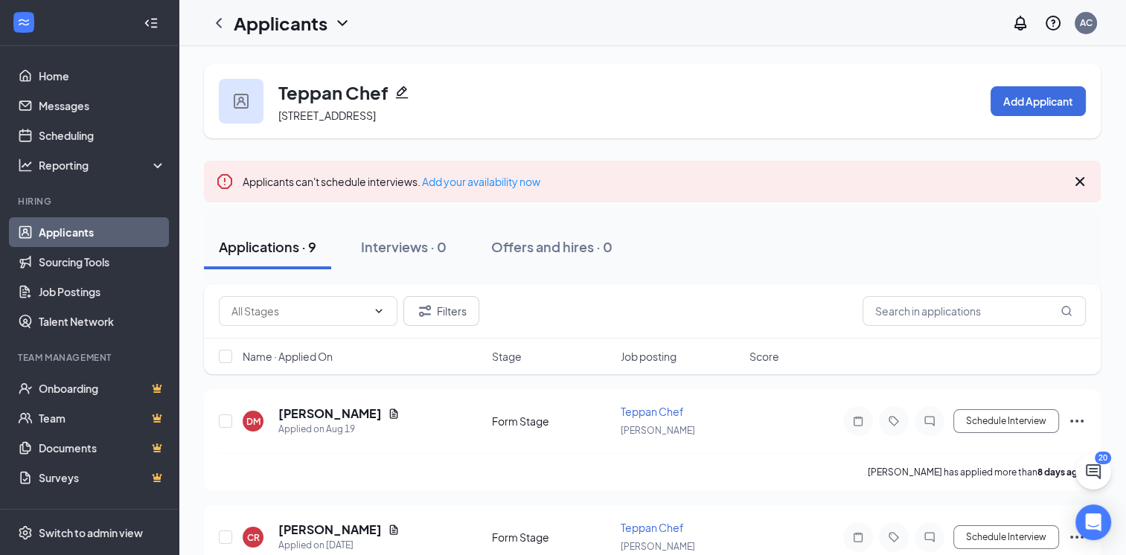
click at [69, 234] on link "Applicants" at bounding box center [102, 232] width 127 height 30
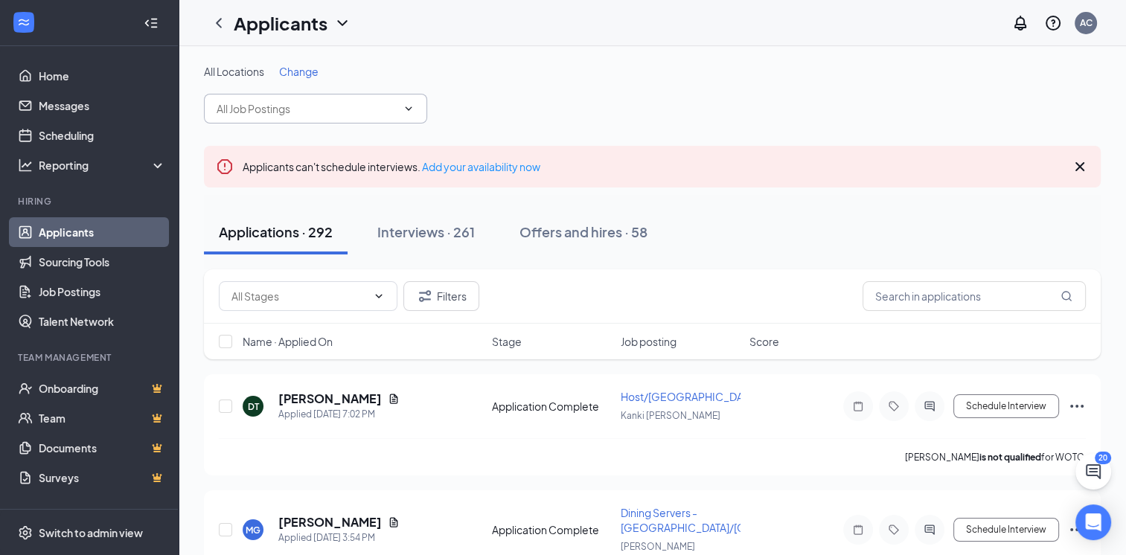
click at [405, 108] on icon "ChevronDown" at bounding box center [408, 109] width 12 height 12
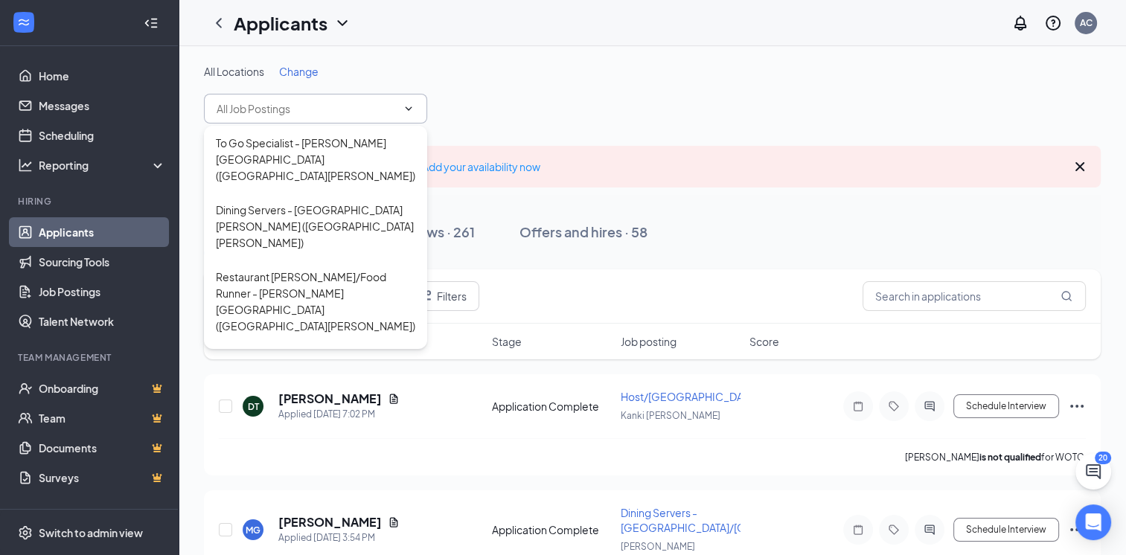
click at [299, 70] on span "Change" at bounding box center [298, 71] width 39 height 13
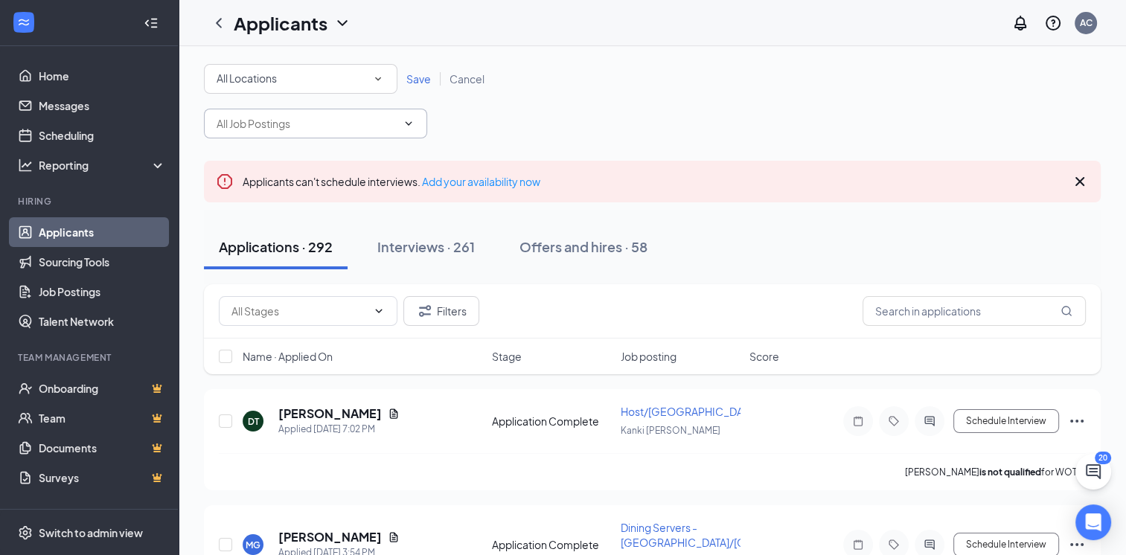
click at [378, 82] on icon "SmallChevronDown" at bounding box center [377, 78] width 13 height 13
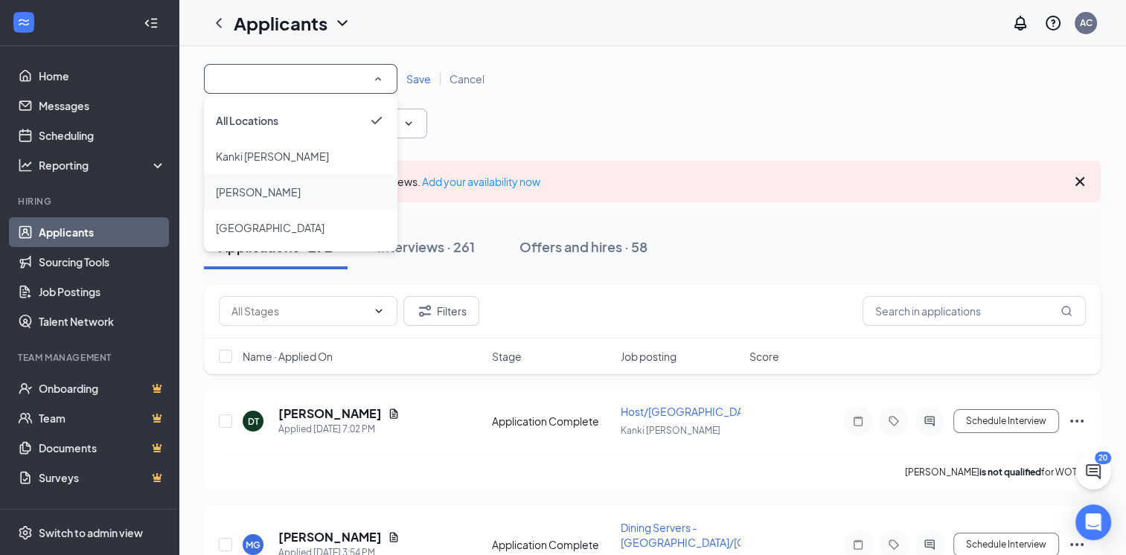
click at [289, 193] on div "[PERSON_NAME]" at bounding box center [301, 192] width 170 height 18
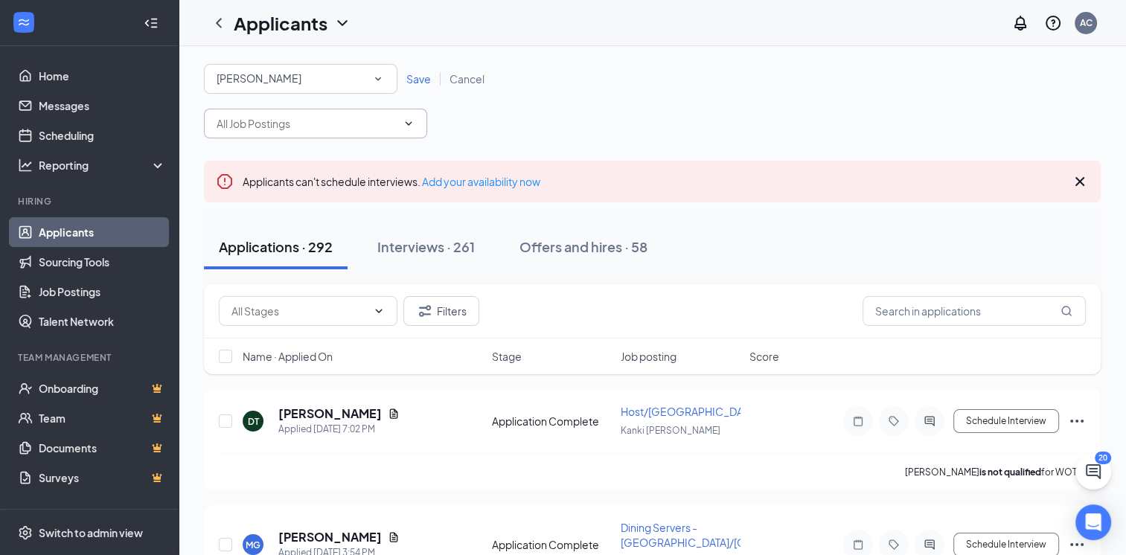
click at [420, 79] on span "Save" at bounding box center [418, 78] width 25 height 13
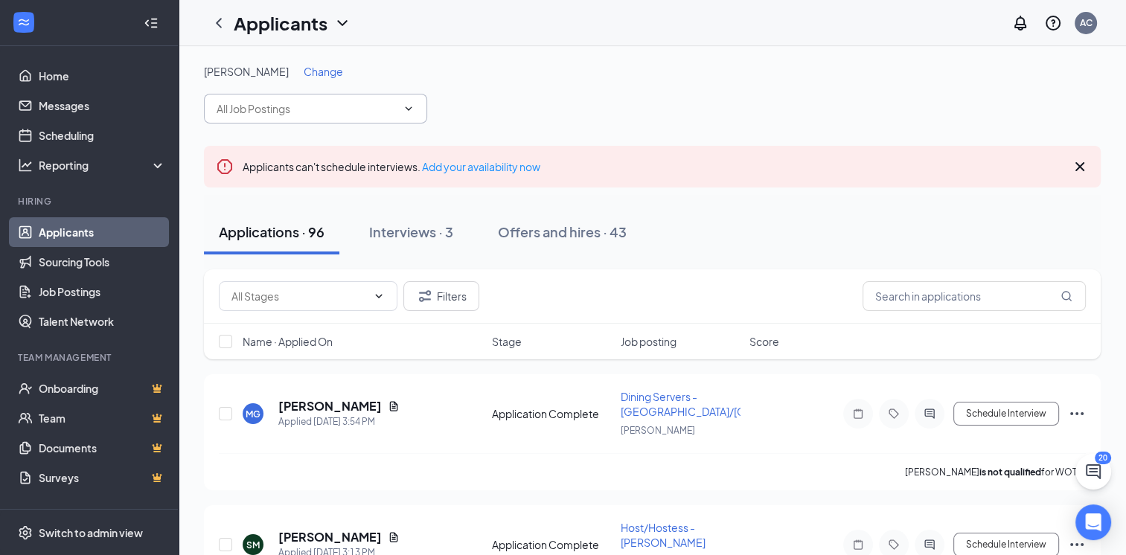
click at [402, 106] on icon "ChevronDown" at bounding box center [408, 109] width 12 height 12
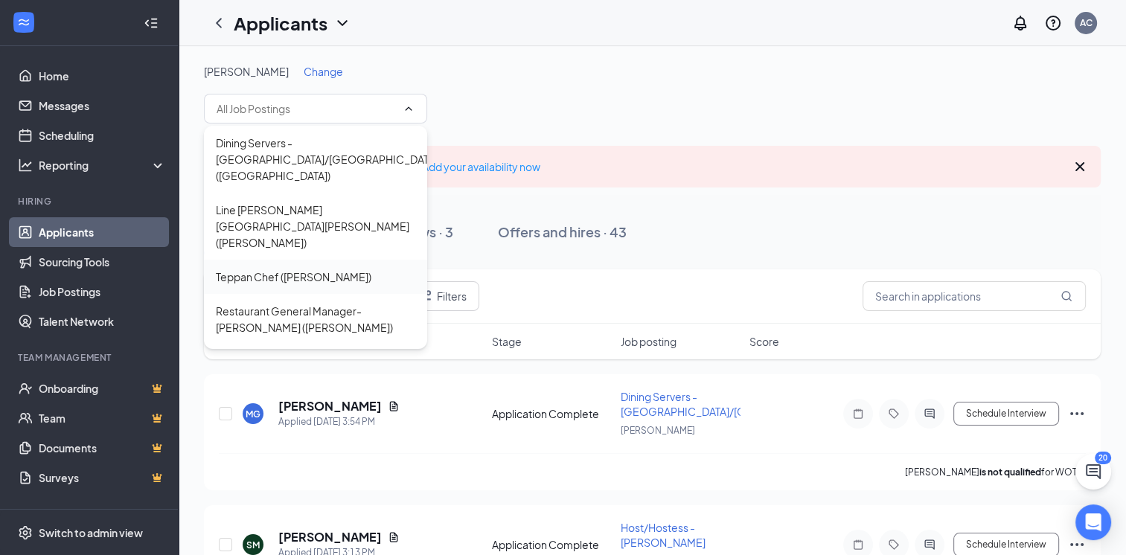
click at [326, 269] on div "Teppan Chef ([PERSON_NAME])" at bounding box center [293, 277] width 155 height 16
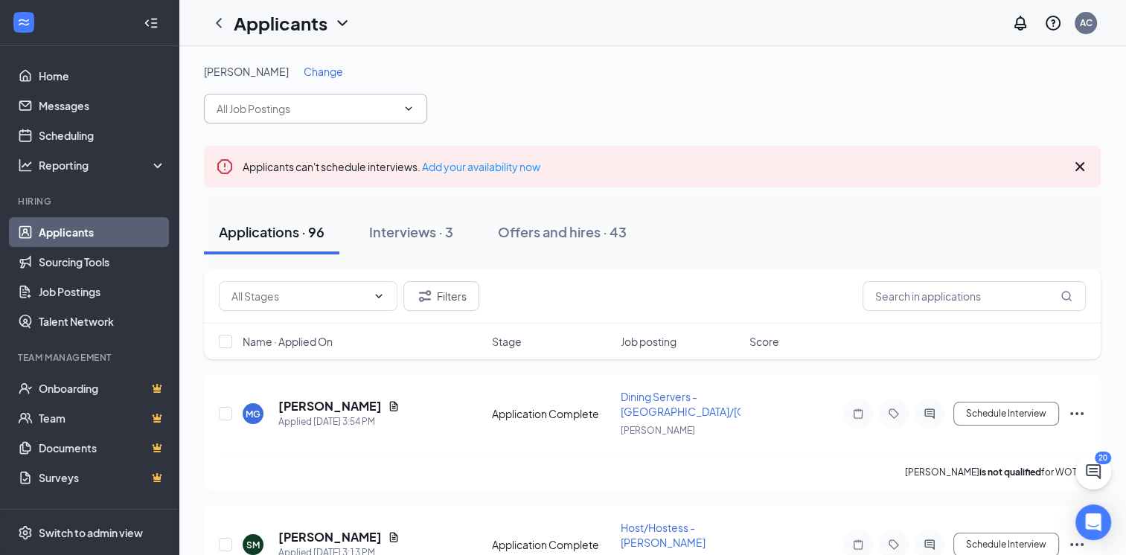
click at [414, 111] on icon "ChevronDown" at bounding box center [408, 109] width 12 height 12
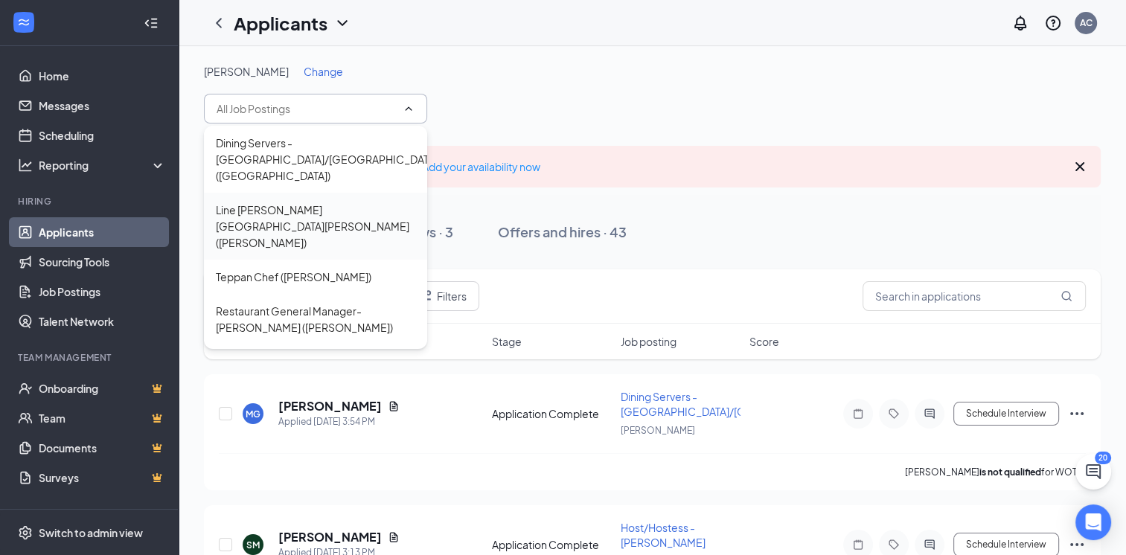
click at [323, 210] on div "Line [PERSON_NAME][GEOGRAPHIC_DATA][PERSON_NAME] ([PERSON_NAME])" at bounding box center [315, 226] width 199 height 49
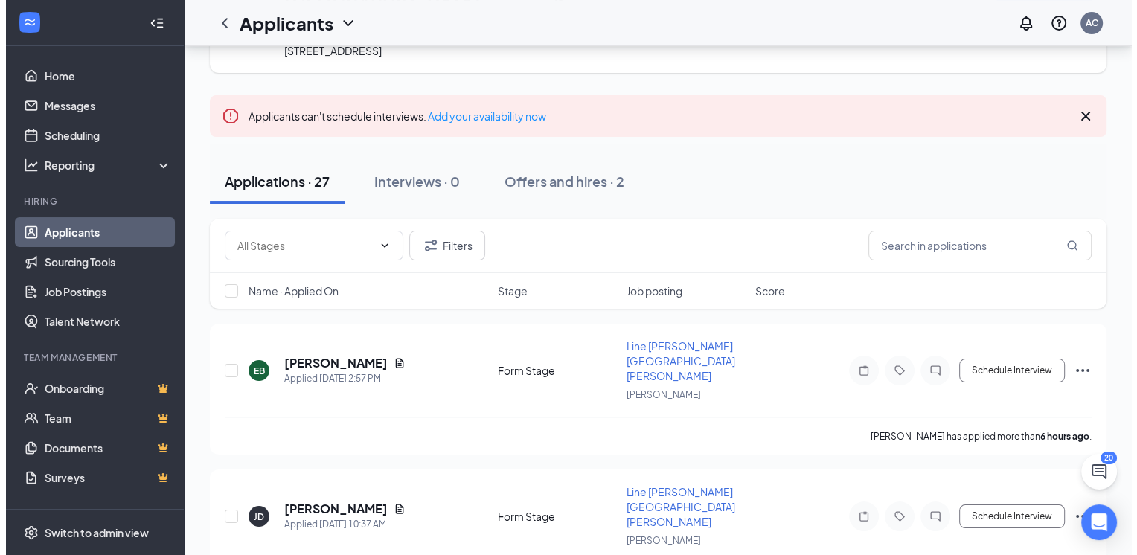
scroll to position [119, 0]
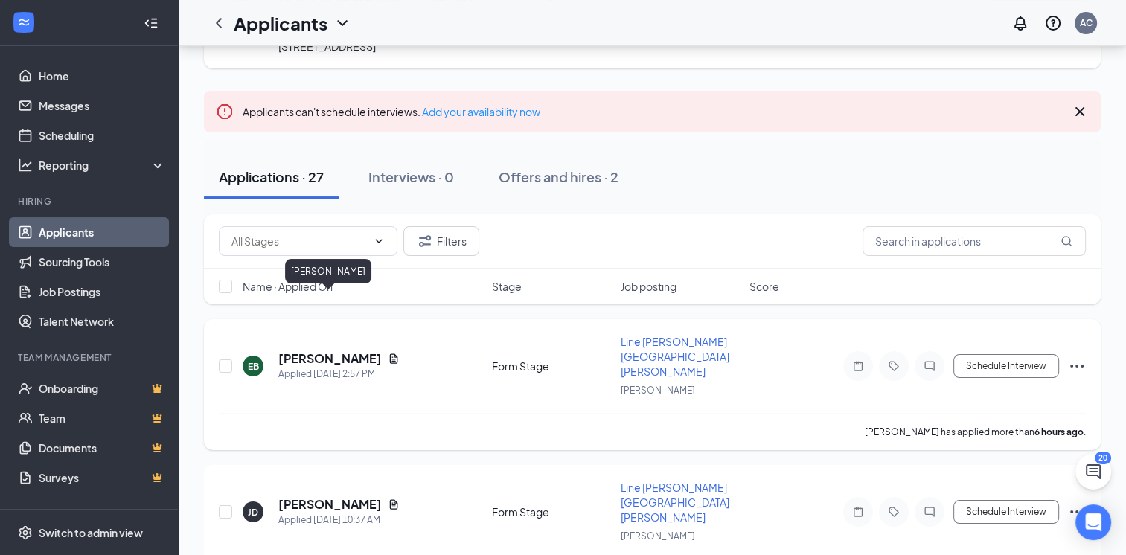
click at [337, 350] on h5 "[PERSON_NAME]" at bounding box center [329, 358] width 103 height 16
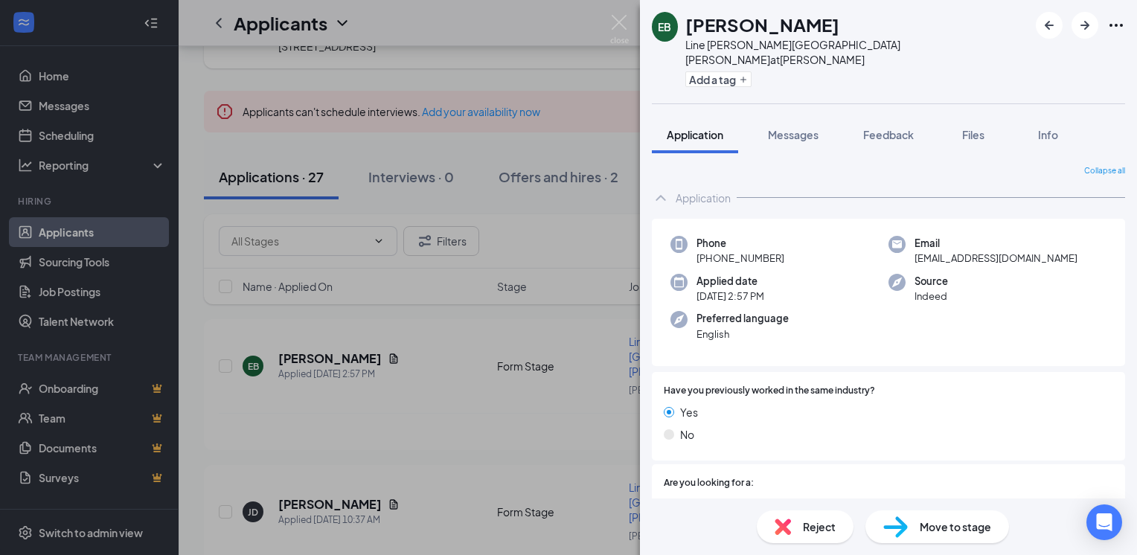
scroll to position [315, 0]
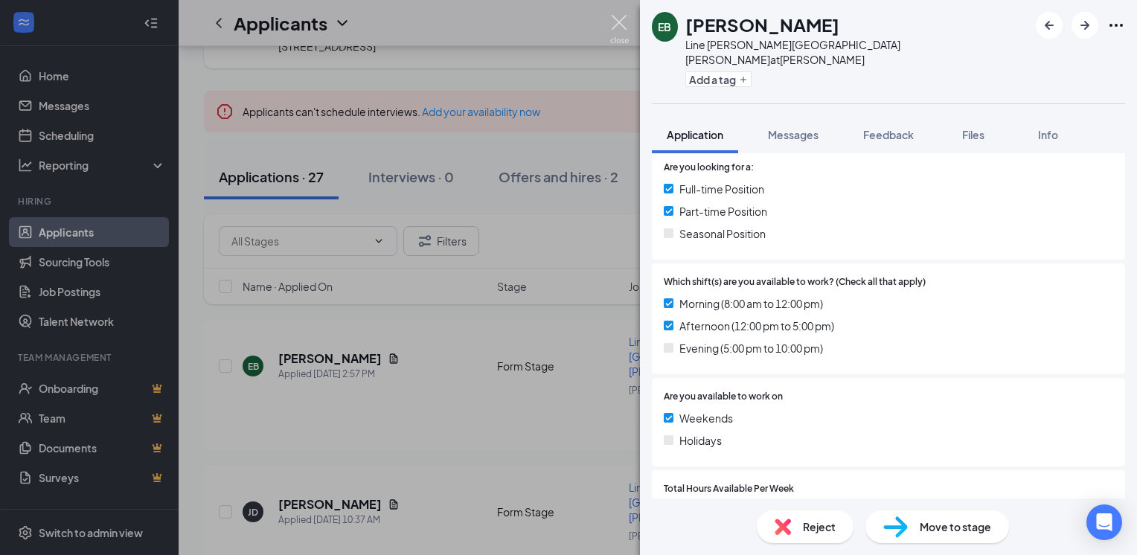
click at [619, 23] on img at bounding box center [619, 29] width 19 height 29
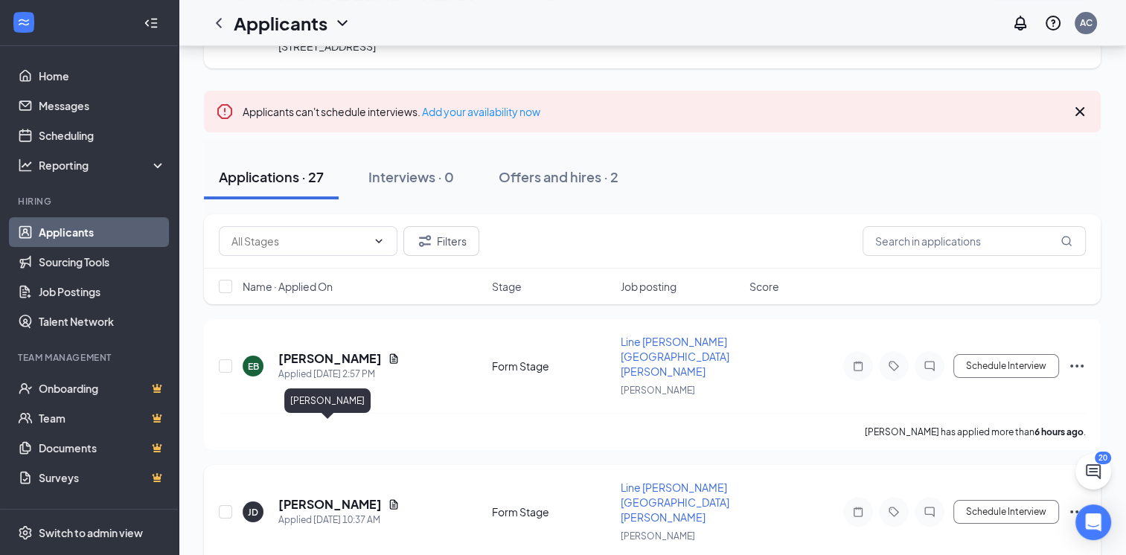
click at [323, 496] on h5 "[PERSON_NAME]" at bounding box center [329, 504] width 103 height 16
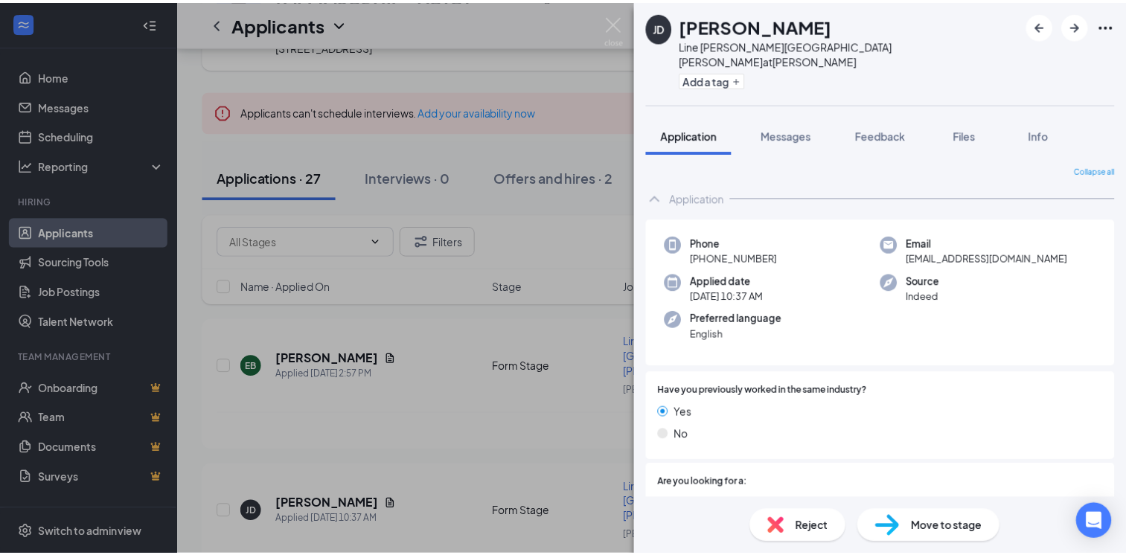
scroll to position [315, 0]
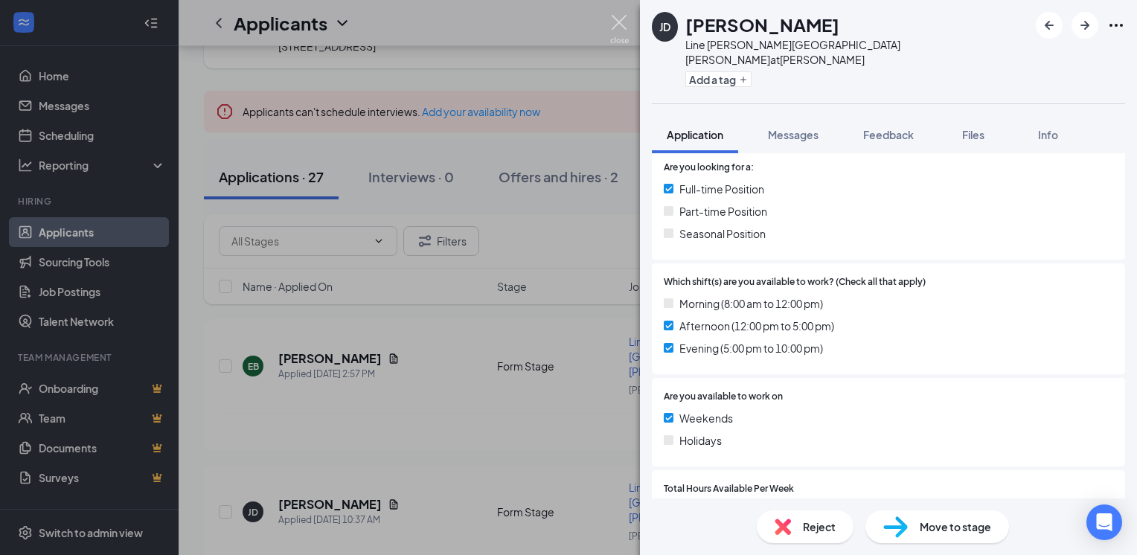
click at [621, 25] on img at bounding box center [619, 29] width 19 height 29
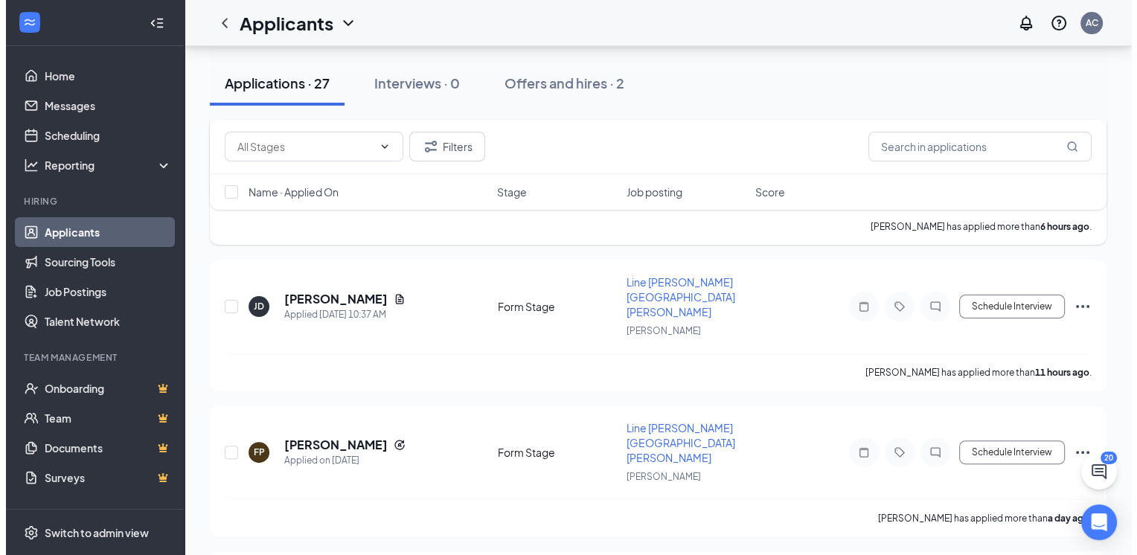
scroll to position [324, 0]
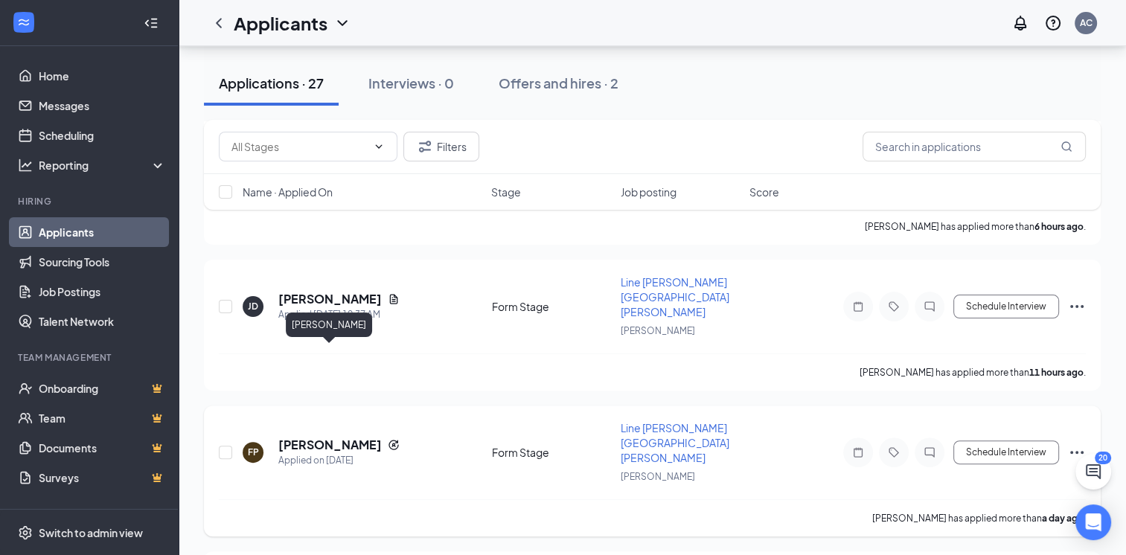
click at [344, 437] on h5 "[PERSON_NAME]" at bounding box center [329, 445] width 103 height 16
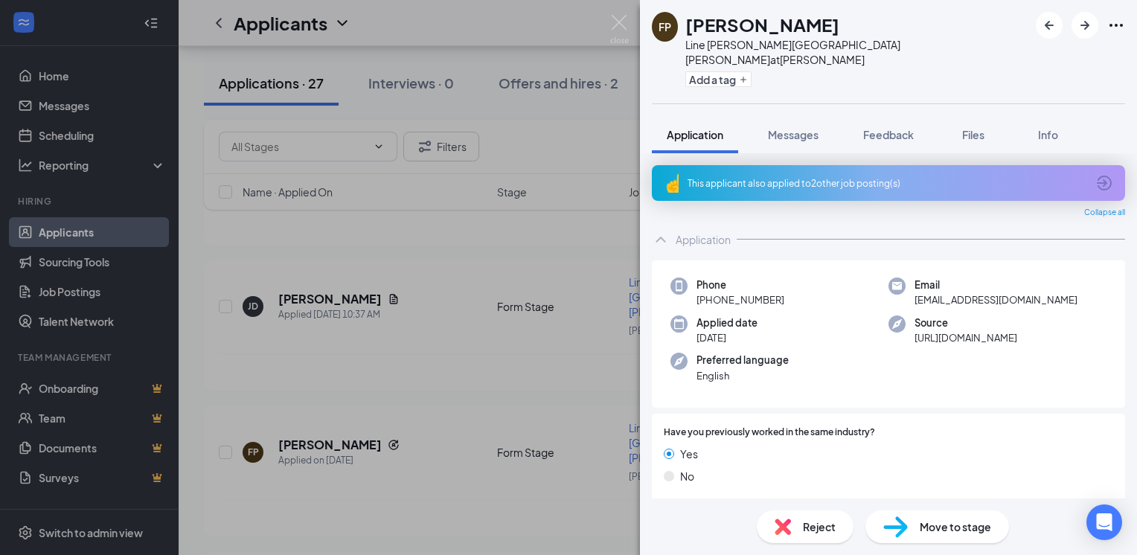
click at [802, 177] on div "This applicant also applied to 2 other job posting(s)" at bounding box center [886, 183] width 399 height 13
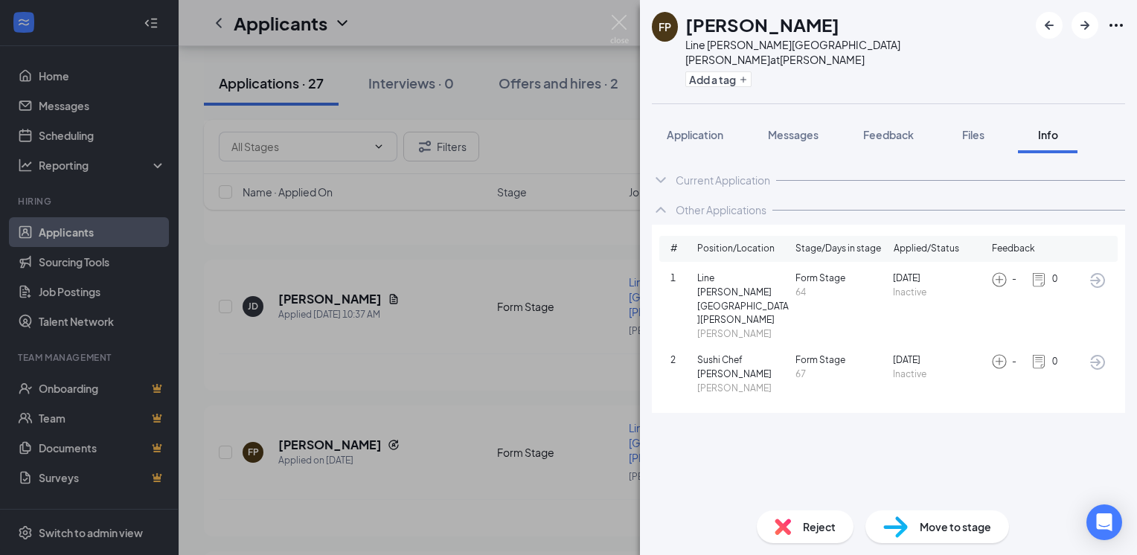
click at [731, 353] on span "Sushi Chef [PERSON_NAME]" at bounding box center [743, 367] width 92 height 28
click at [332, 481] on div "FP [PERSON_NAME] Line [PERSON_NAME] [PERSON_NAME] at [GEOGRAPHIC_DATA] Add a ta…" at bounding box center [568, 277] width 1137 height 555
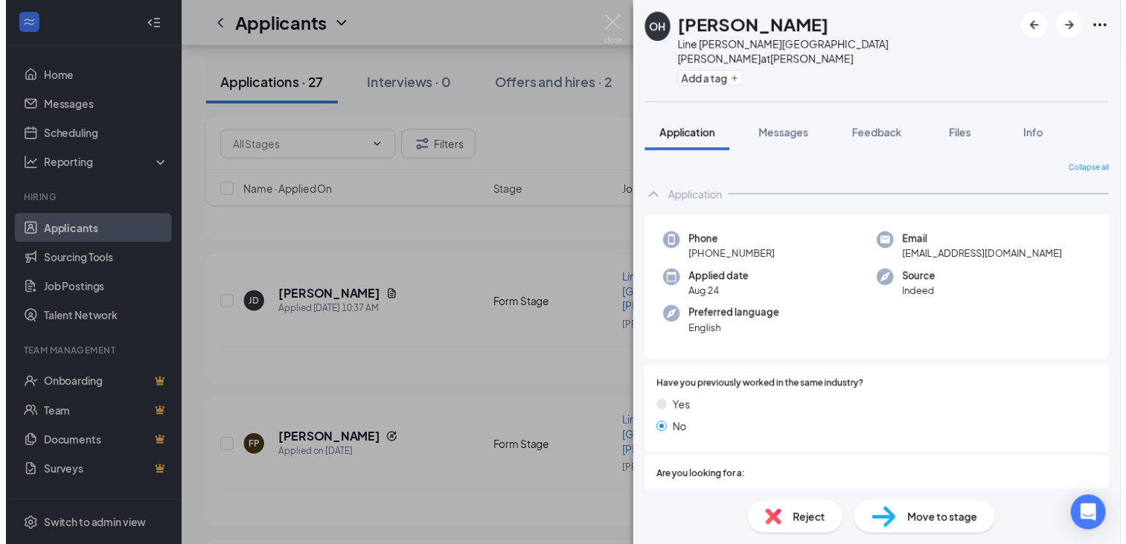
scroll to position [315, 0]
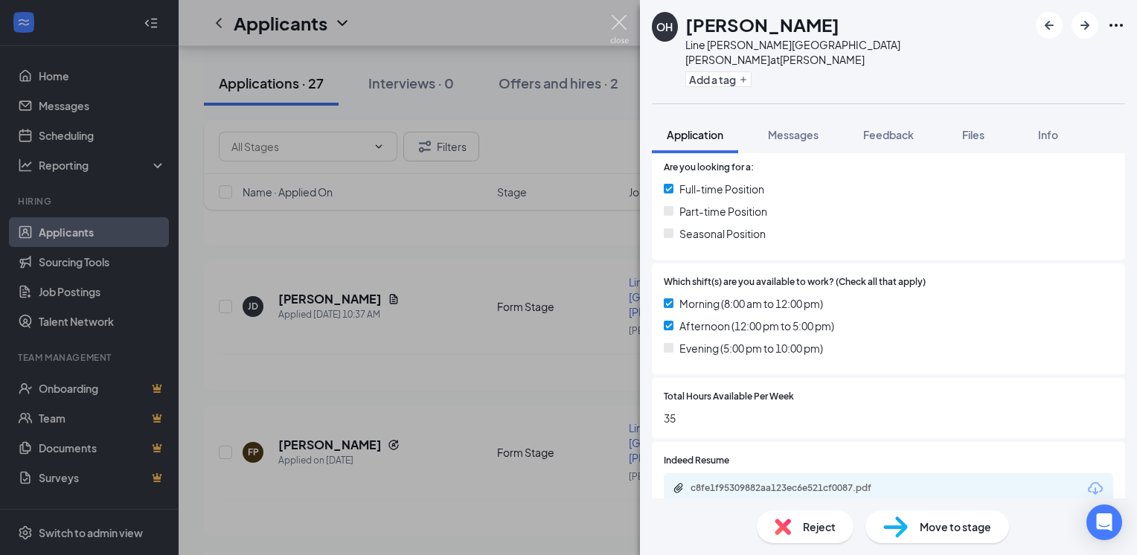
click at [622, 30] on img at bounding box center [619, 29] width 19 height 29
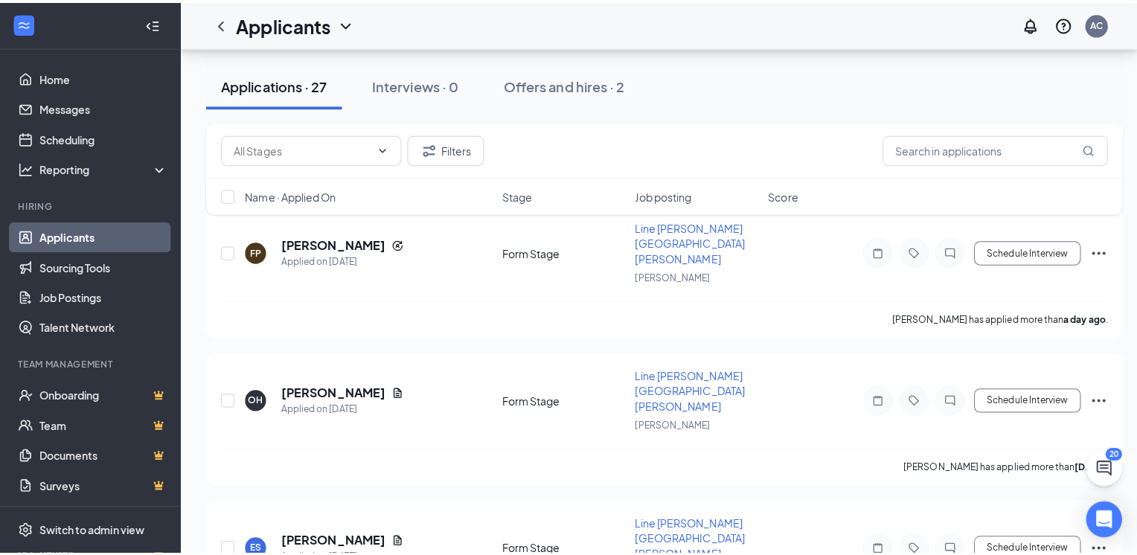
scroll to position [562, 0]
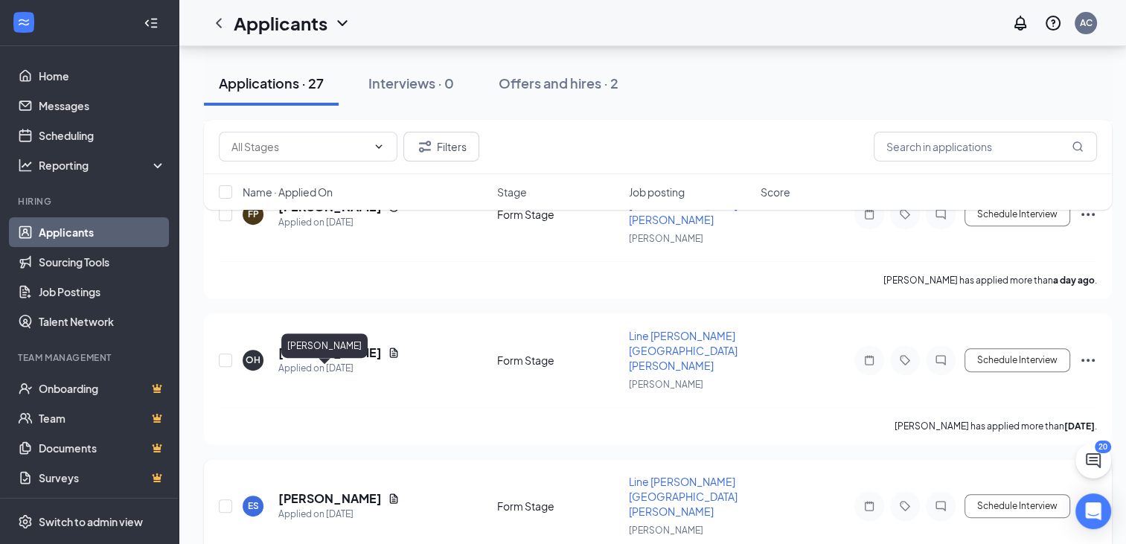
click at [308, 490] on h5 "[PERSON_NAME]" at bounding box center [329, 498] width 103 height 16
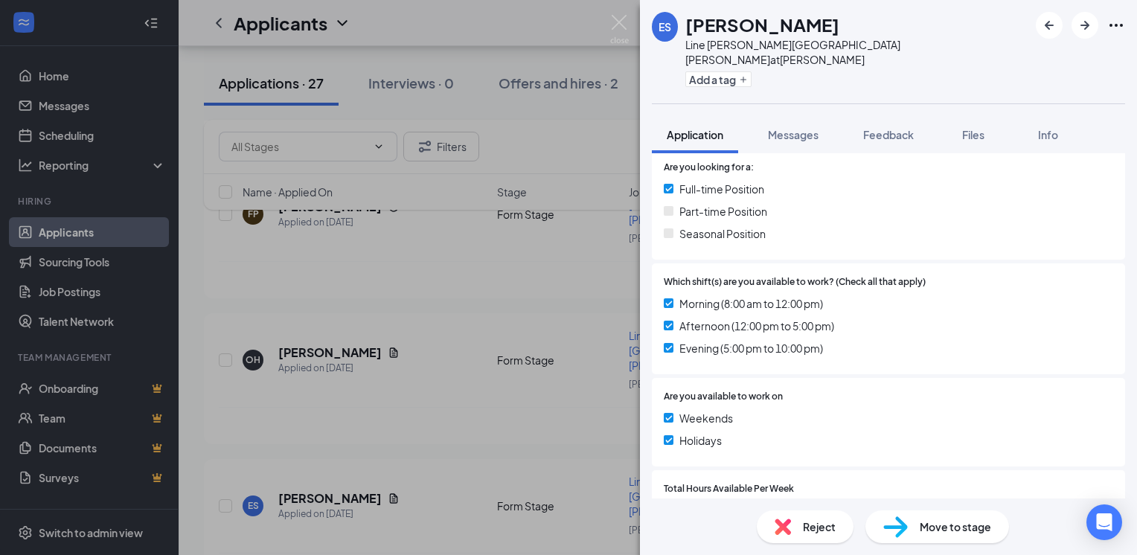
scroll to position [544, 0]
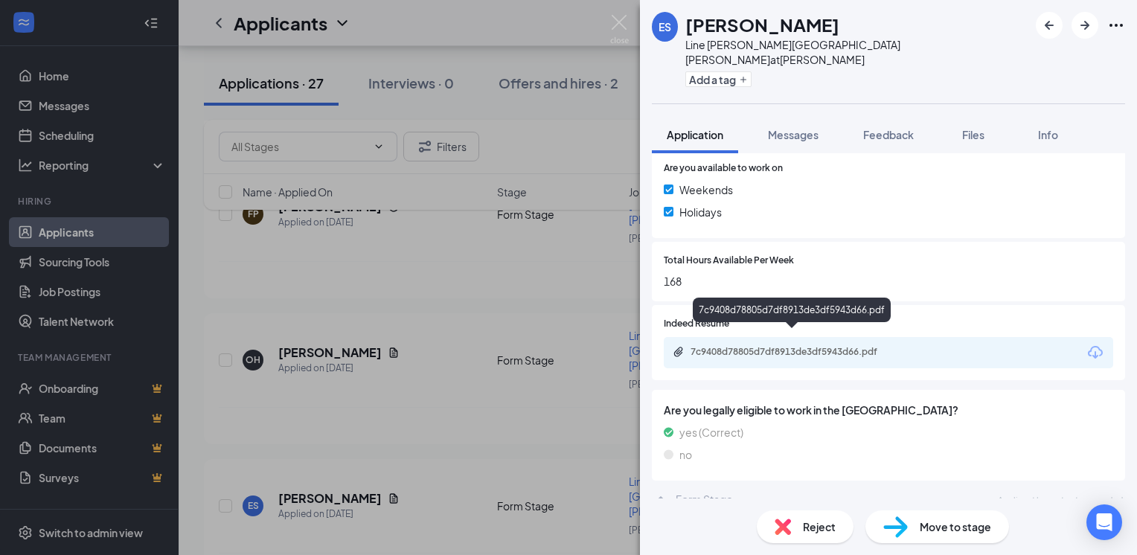
click at [842, 346] on div "7c9408d78805d7df8913de3df5943d66.pdf" at bounding box center [794, 352] width 208 height 12
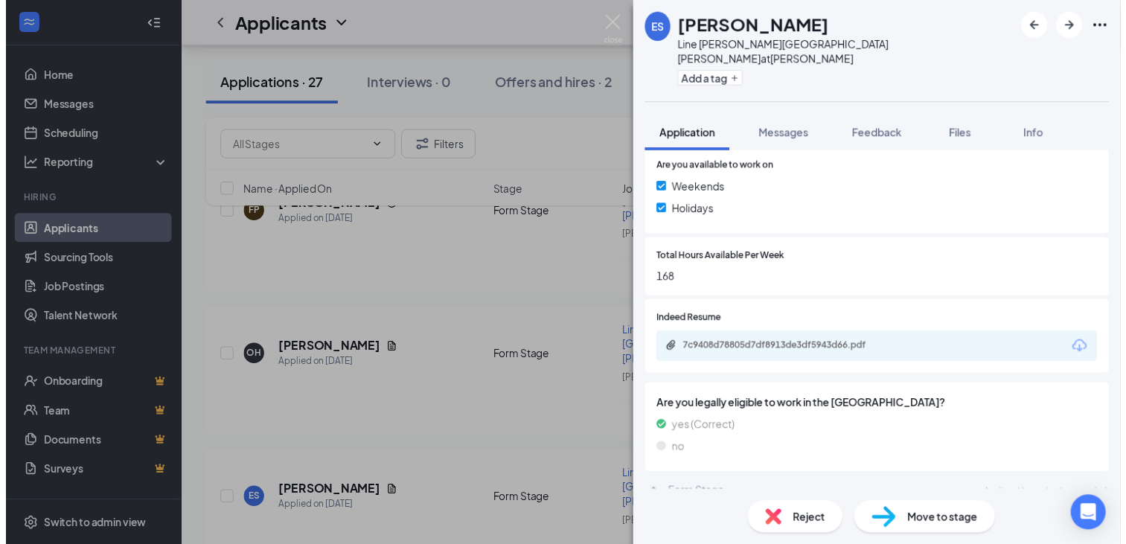
scroll to position [539, 0]
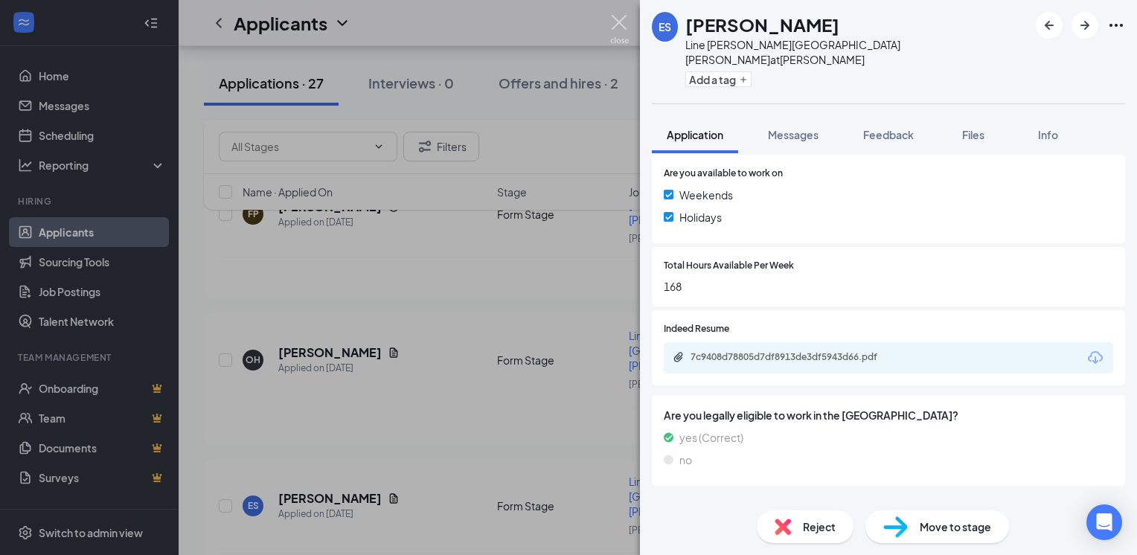
click at [622, 20] on img at bounding box center [619, 29] width 19 height 29
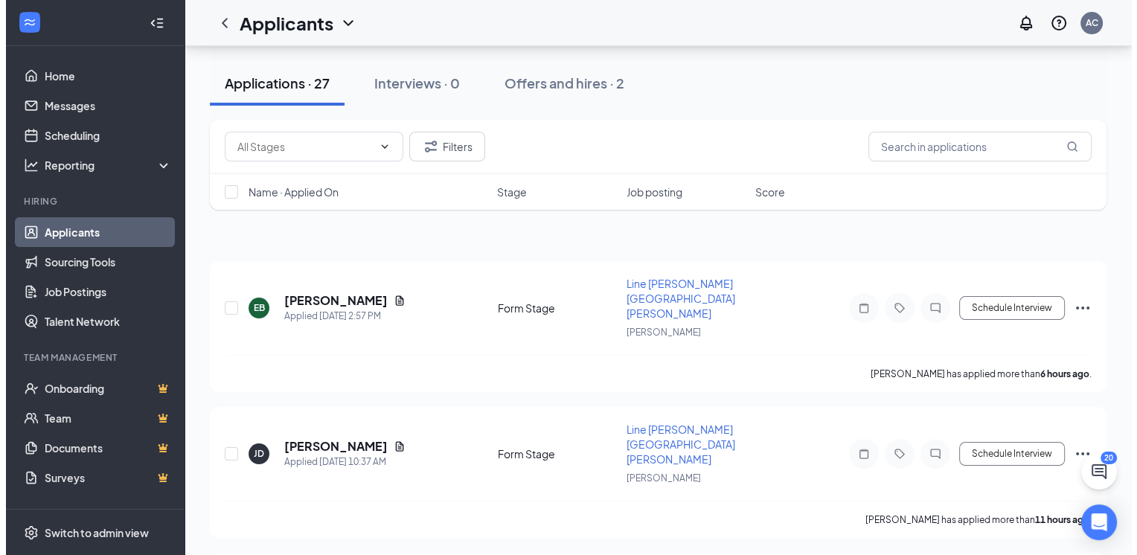
scroll to position [194, 0]
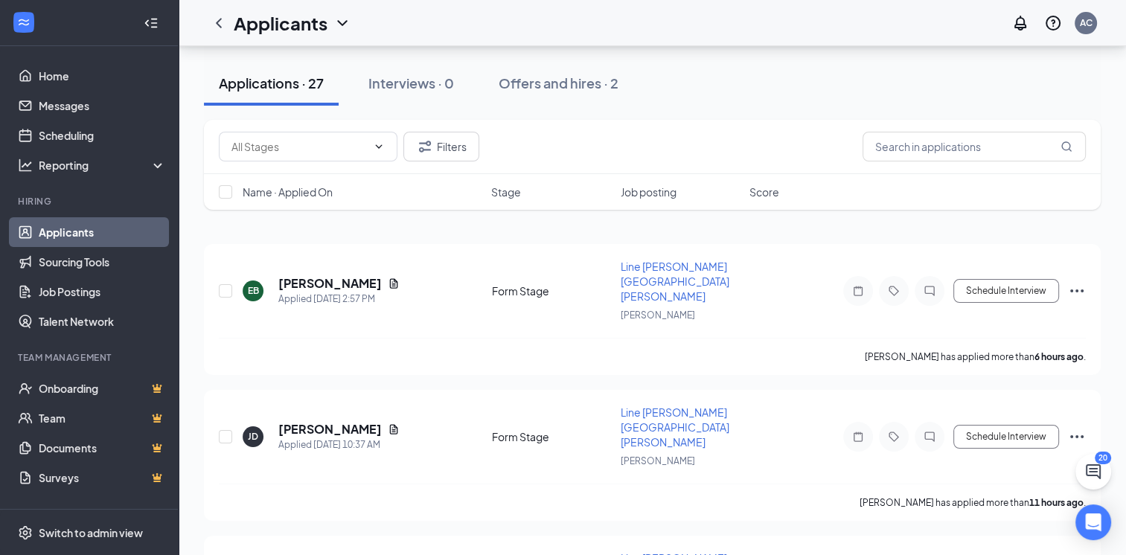
click at [321, 219] on div "Filters Name · Applied On Stage Job posting Score" at bounding box center [652, 172] width 896 height 105
click at [330, 275] on h5 "[PERSON_NAME]" at bounding box center [329, 283] width 103 height 16
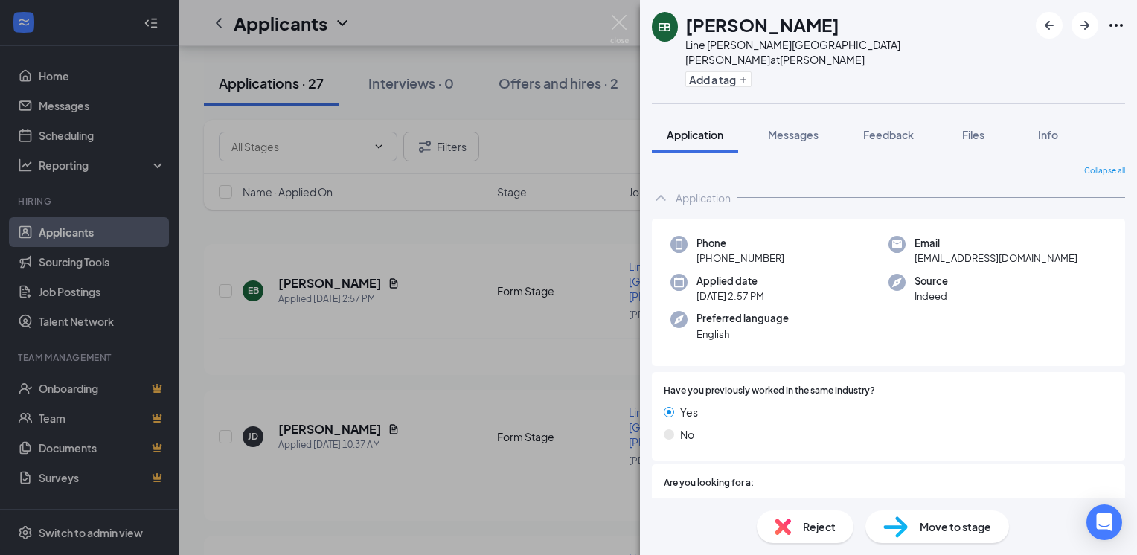
scroll to position [315, 0]
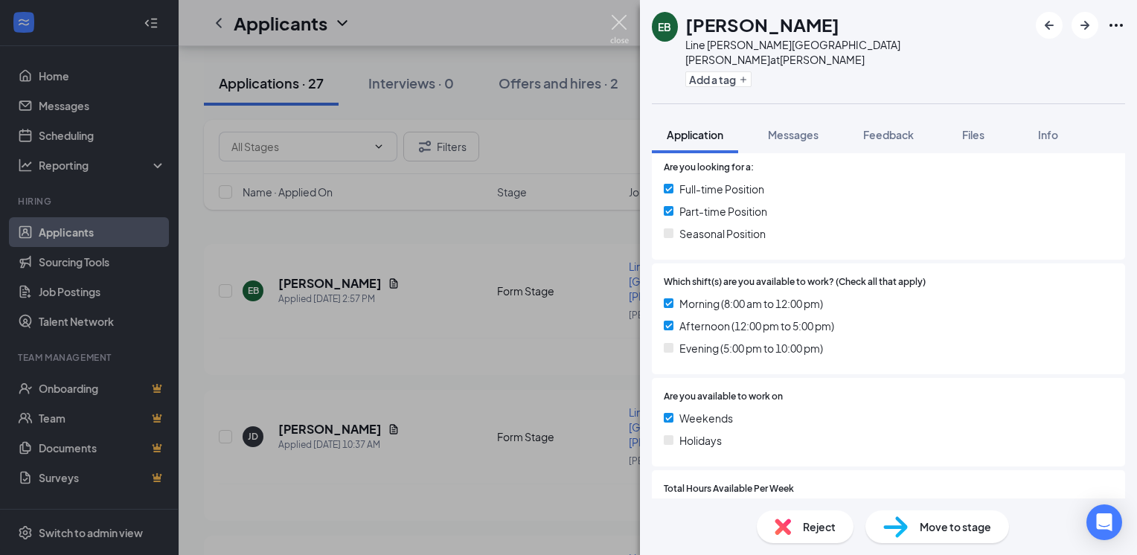
click at [619, 22] on img at bounding box center [619, 29] width 19 height 29
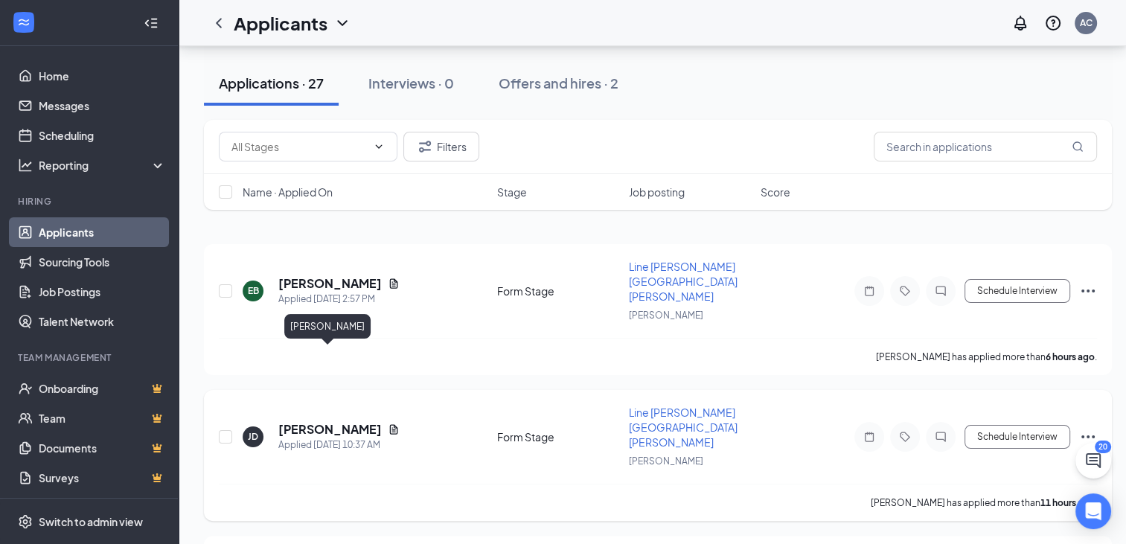
click at [354, 421] on h5 "[PERSON_NAME]" at bounding box center [329, 429] width 103 height 16
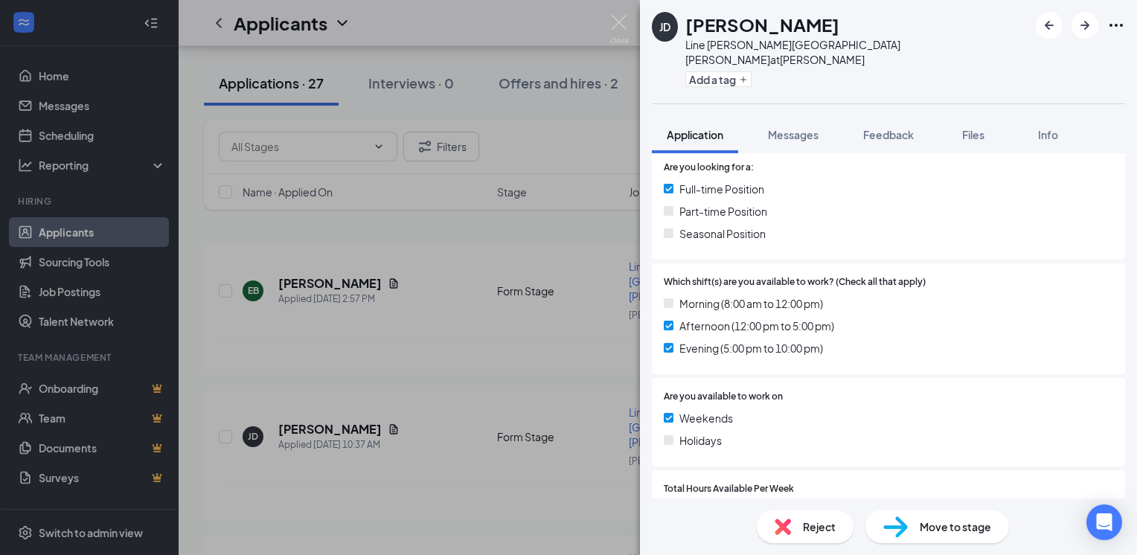
scroll to position [544, 0]
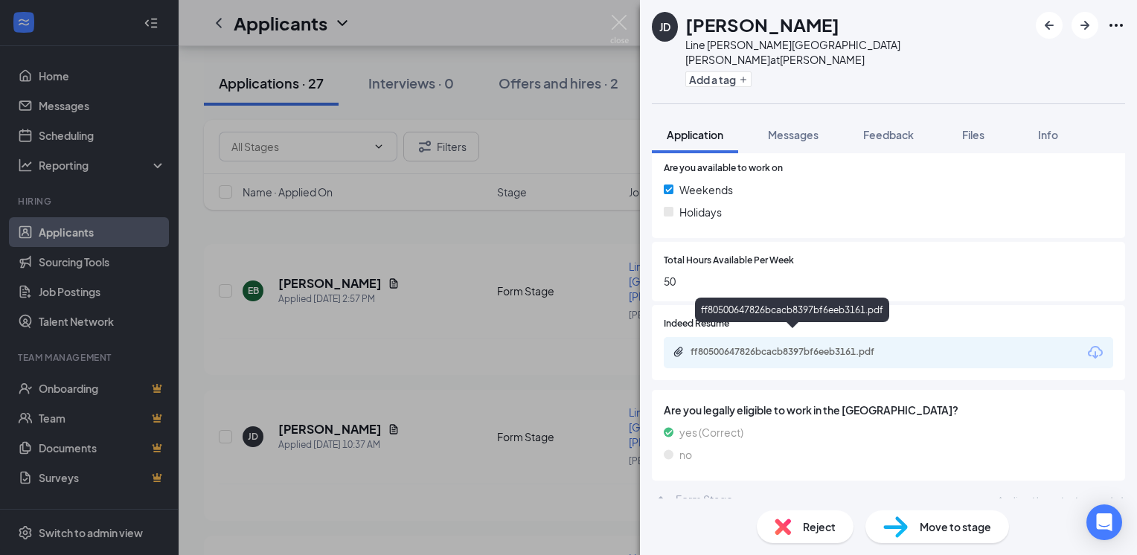
click at [893, 346] on div "ff80500647826bcacb8397bf6eeb3161.pdf" at bounding box center [794, 352] width 208 height 12
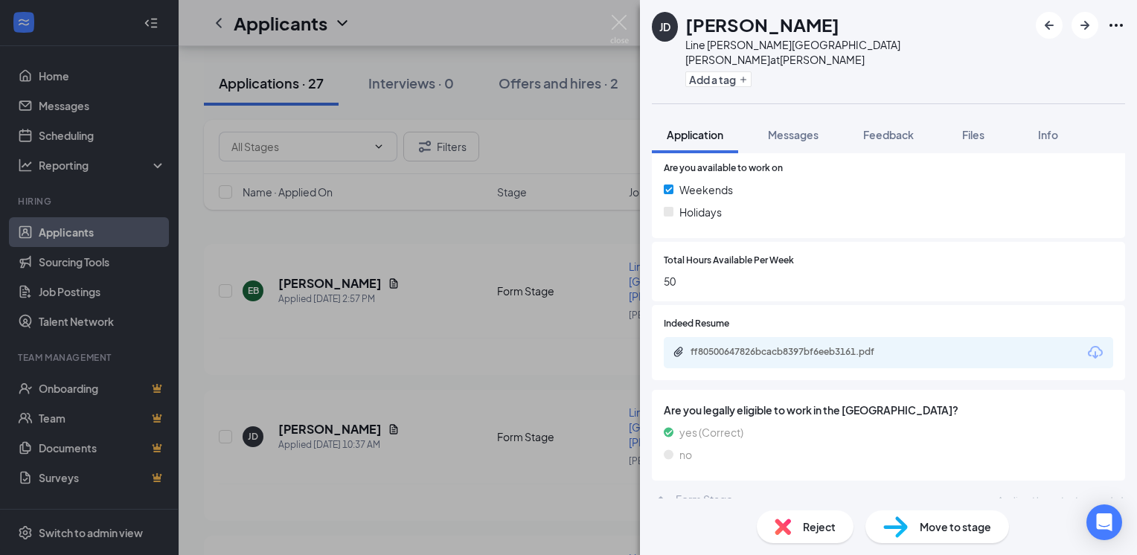
scroll to position [539, 0]
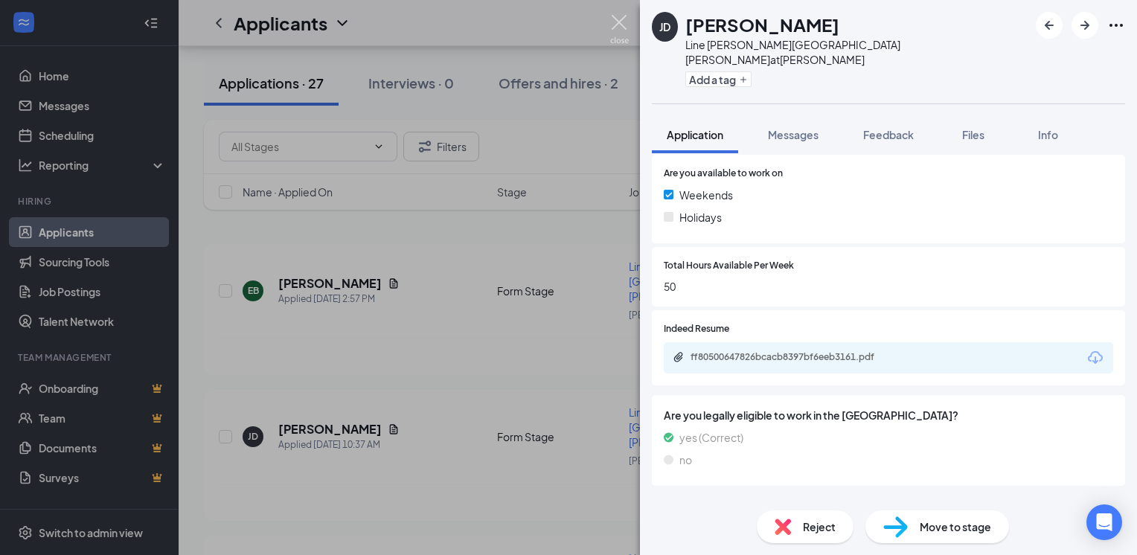
click at [616, 18] on img at bounding box center [619, 29] width 19 height 29
